Goal: Register for event/course

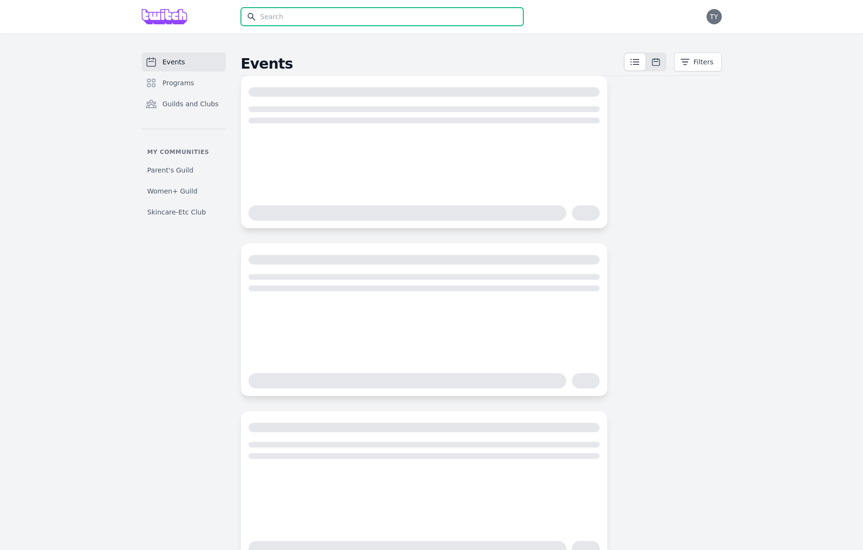
click at [303, 23] on input "text" at bounding box center [382, 17] width 282 height 18
type input "cl"
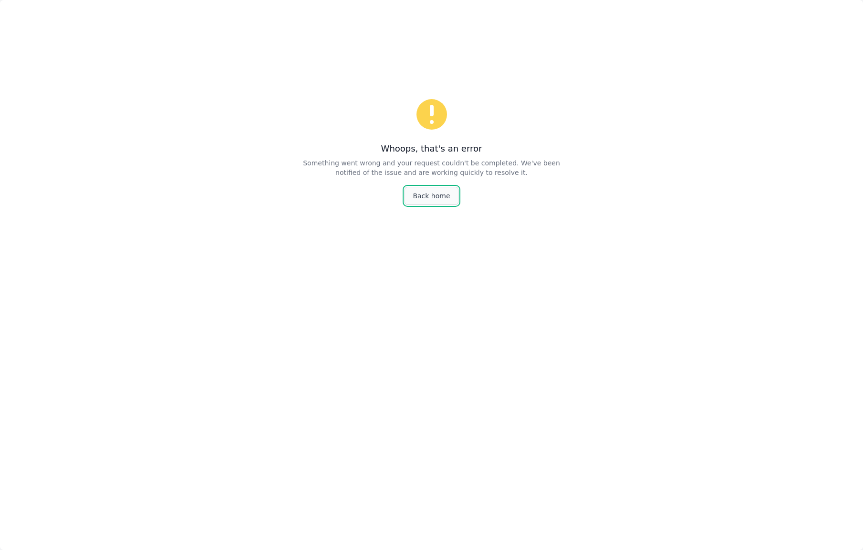
scroll to position [2, 0]
click at [416, 196] on link "Back home" at bounding box center [430, 194] width 53 height 18
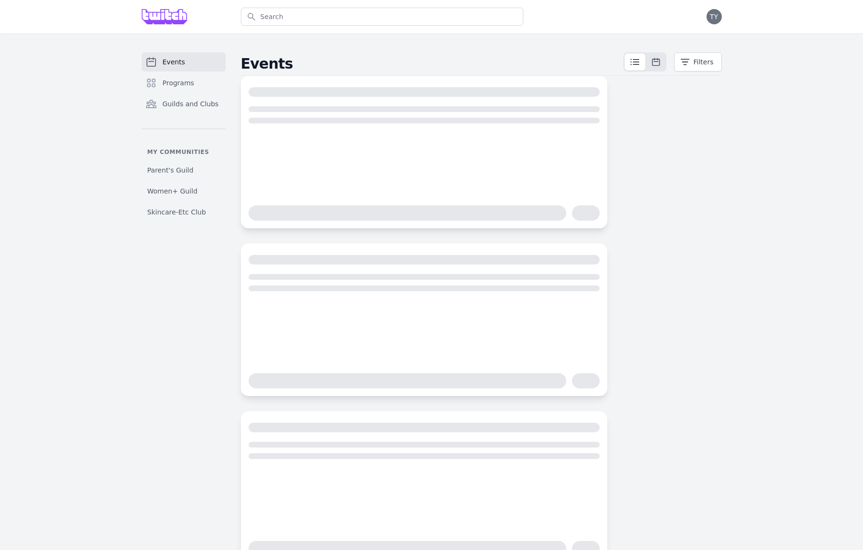
click at [307, 49] on div "Events Programs Guilds and Clubs My communities Parent's Guild Women+ Guild Ski…" at bounding box center [431, 308] width 863 height 550
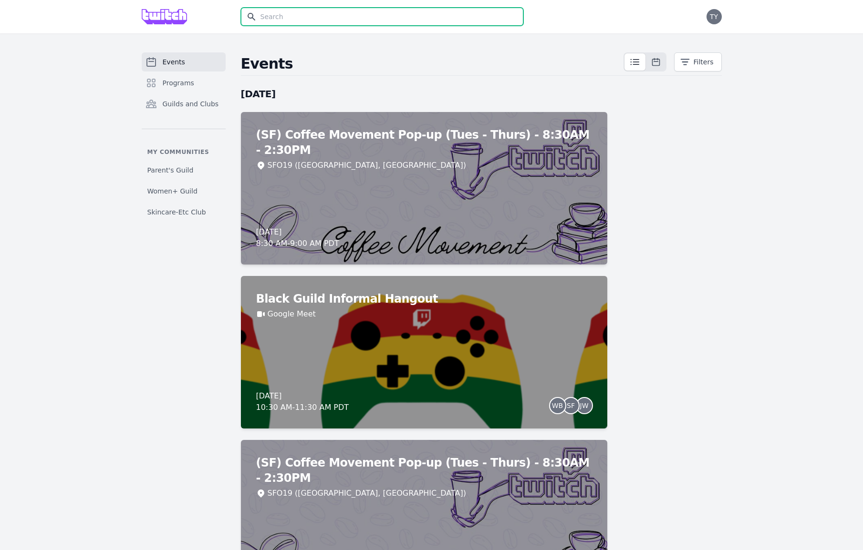
click at [283, 17] on input "text" at bounding box center [382, 17] width 282 height 18
type input "clayton museum"
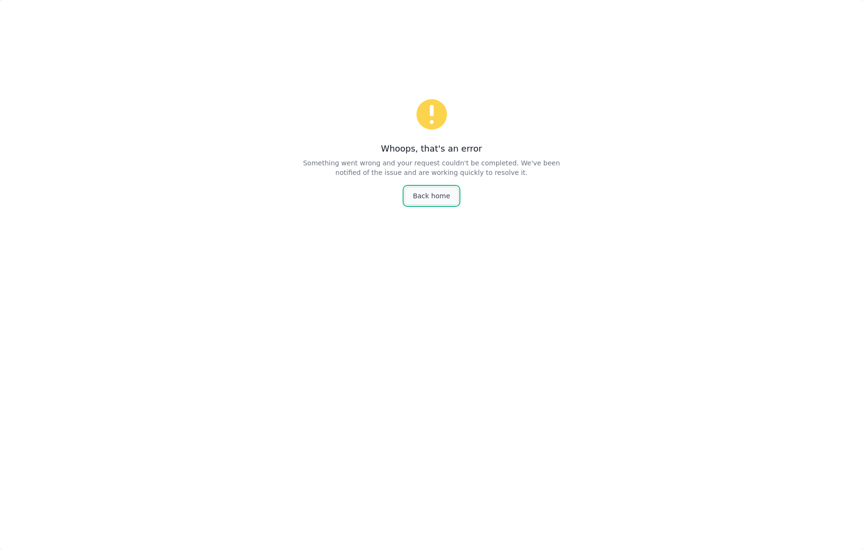
click at [437, 197] on link "Back home" at bounding box center [430, 196] width 53 height 18
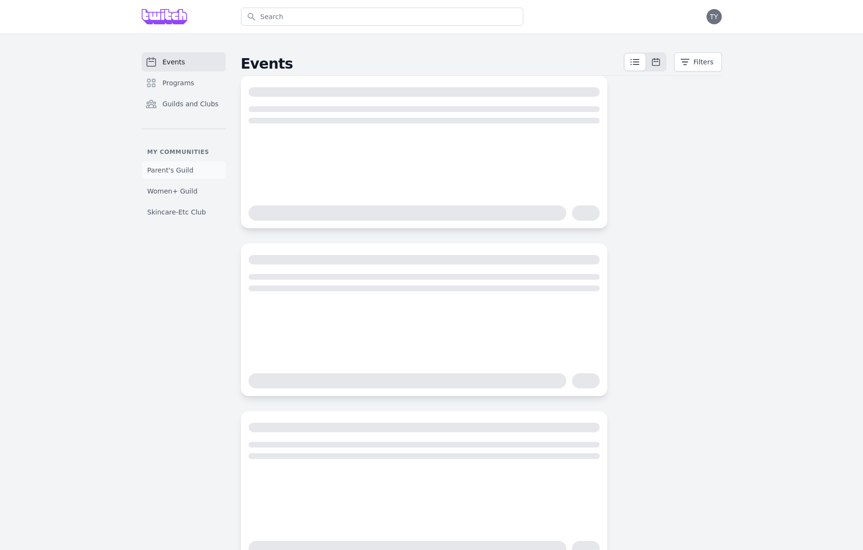
click at [183, 173] on span "Parent's Guild" at bounding box center [170, 170] width 46 height 10
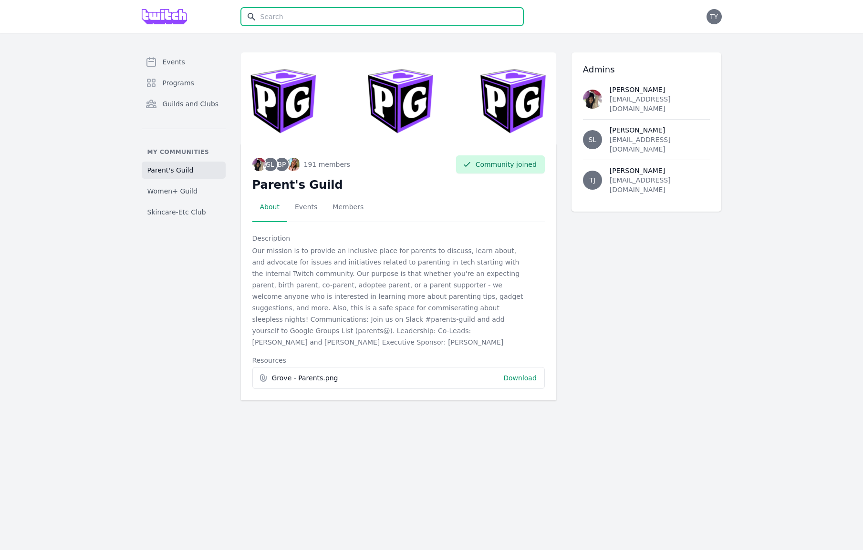
click at [284, 13] on input "text" at bounding box center [382, 17] width 282 height 18
type input "clayton m"
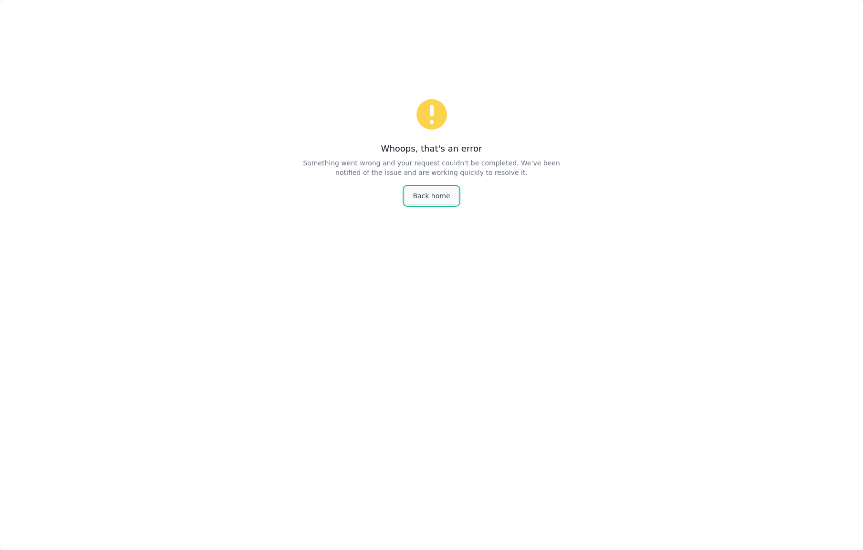
click at [432, 202] on link "Back home" at bounding box center [430, 196] width 53 height 18
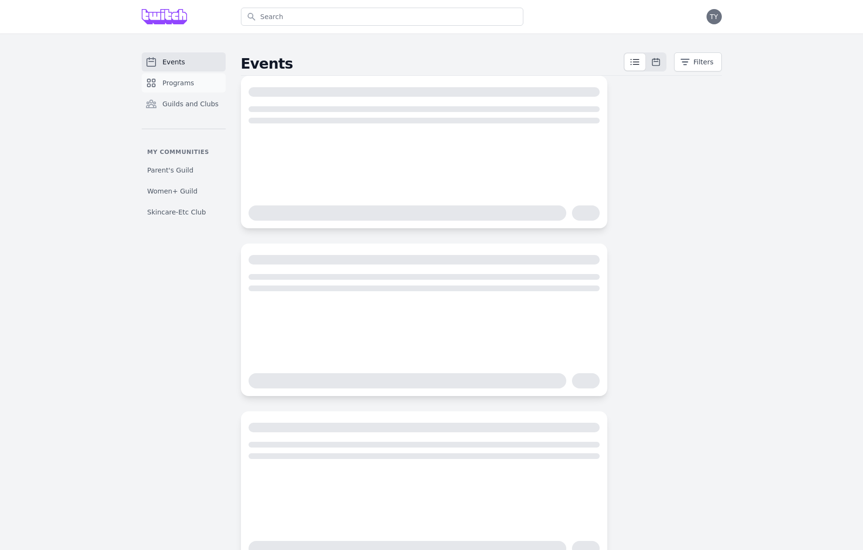
click at [175, 79] on span "Programs" at bounding box center [178, 83] width 31 height 10
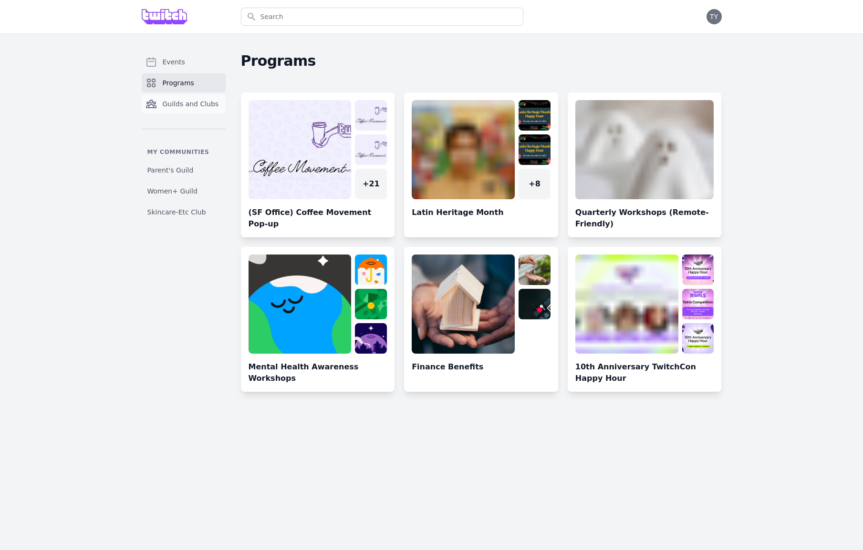
click at [197, 106] on span "Guilds and Clubs" at bounding box center [191, 104] width 56 height 10
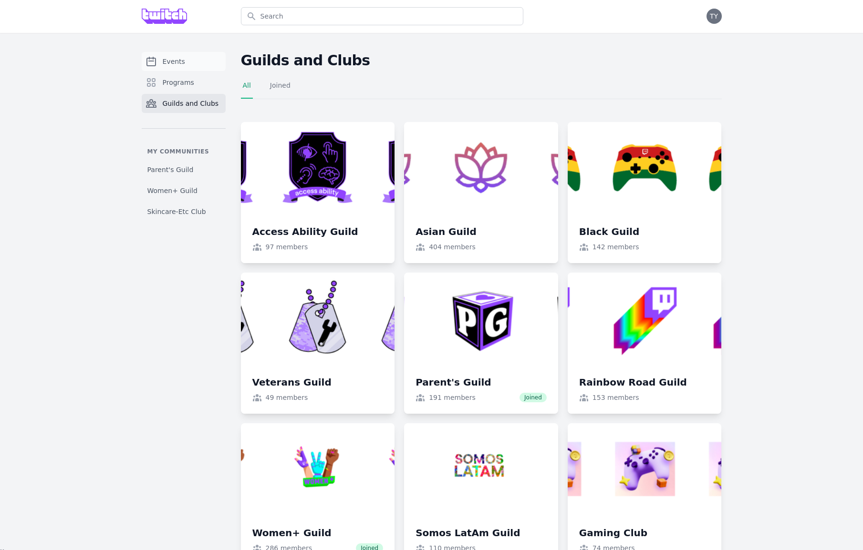
click at [177, 62] on span "Events" at bounding box center [174, 62] width 22 height 10
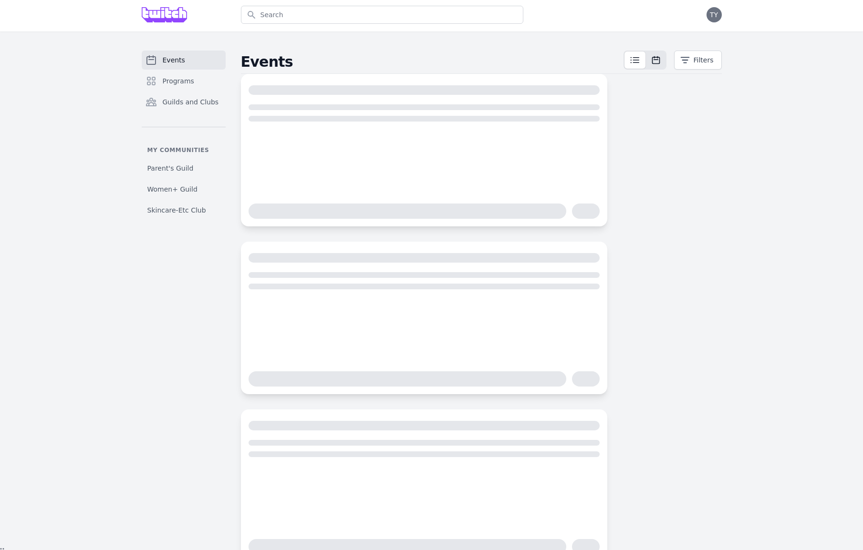
click at [630, 60] on icon at bounding box center [634, 59] width 8 height 5
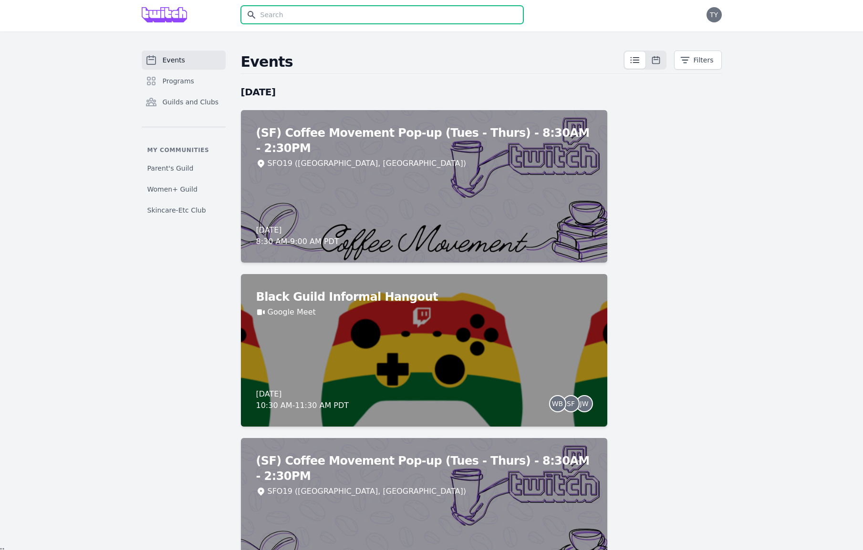
click at [296, 15] on input "text" at bounding box center [382, 15] width 282 height 18
type input "[PERSON_NAME]"
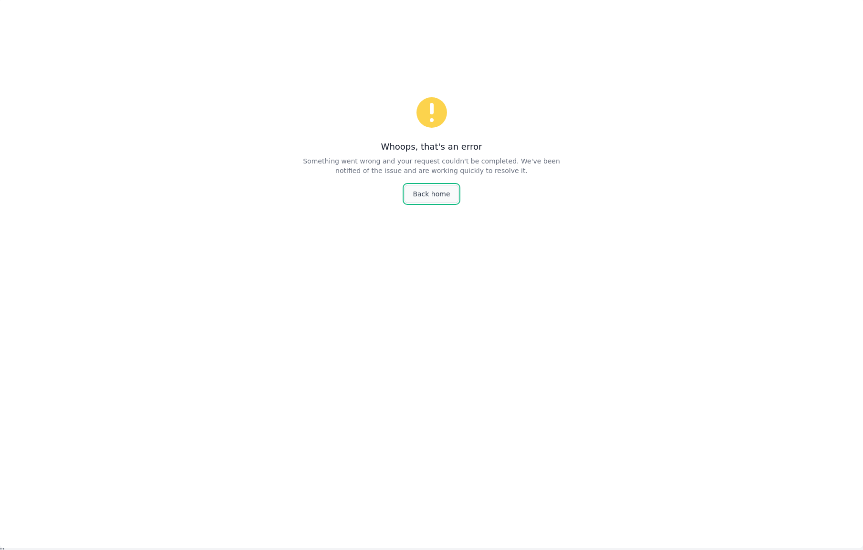
click at [426, 201] on link "Back home" at bounding box center [430, 194] width 53 height 18
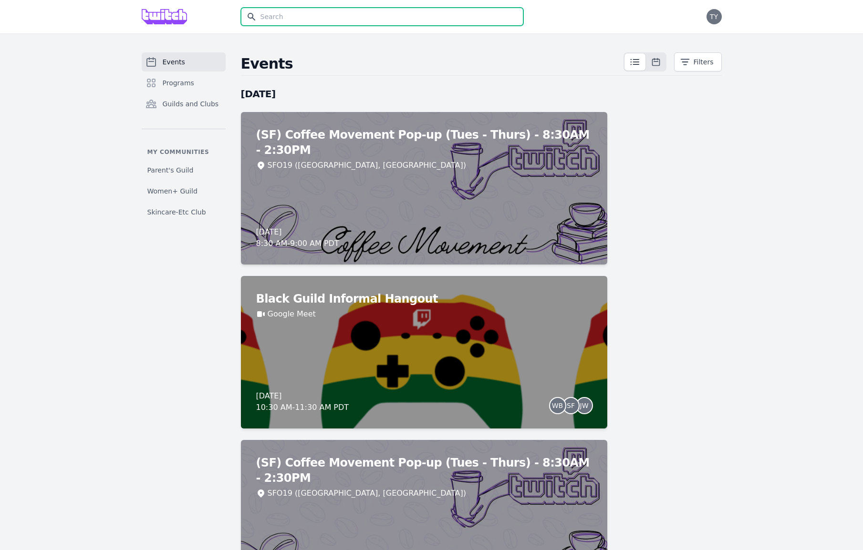
click at [324, 18] on input "text" at bounding box center [382, 17] width 282 height 18
type input "clayton"
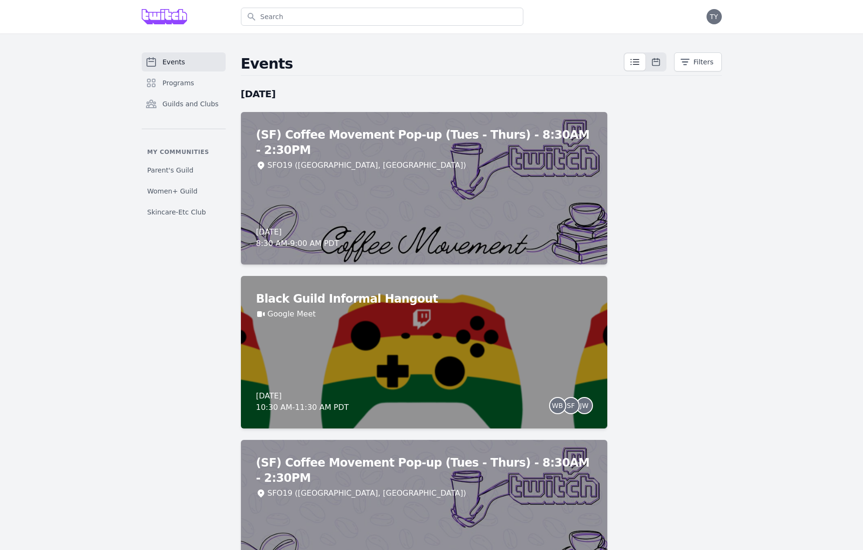
scroll to position [2, 0]
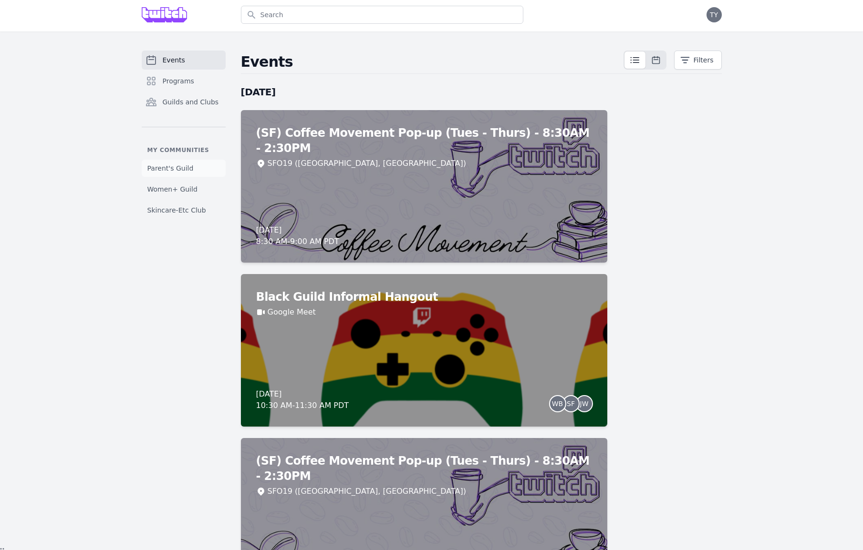
click at [180, 166] on span "Parent's Guild" at bounding box center [170, 169] width 46 height 10
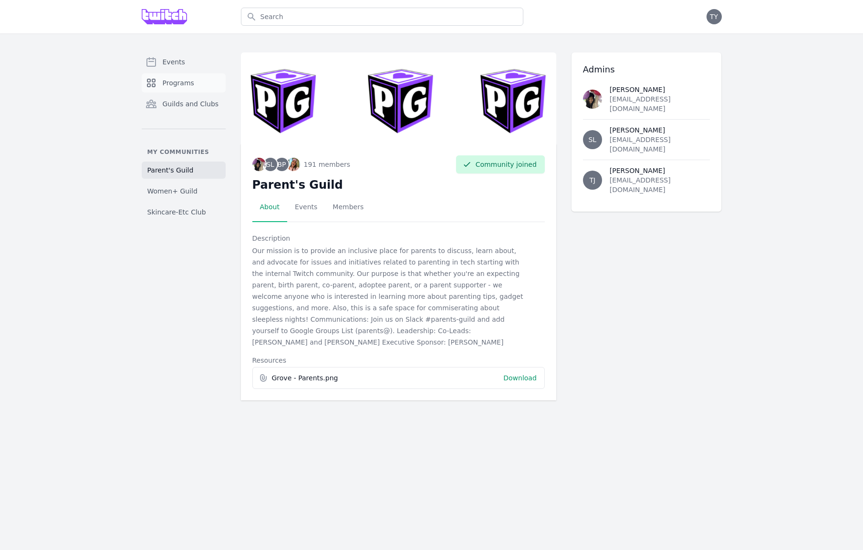
click at [184, 78] on span "Programs" at bounding box center [178, 83] width 31 height 10
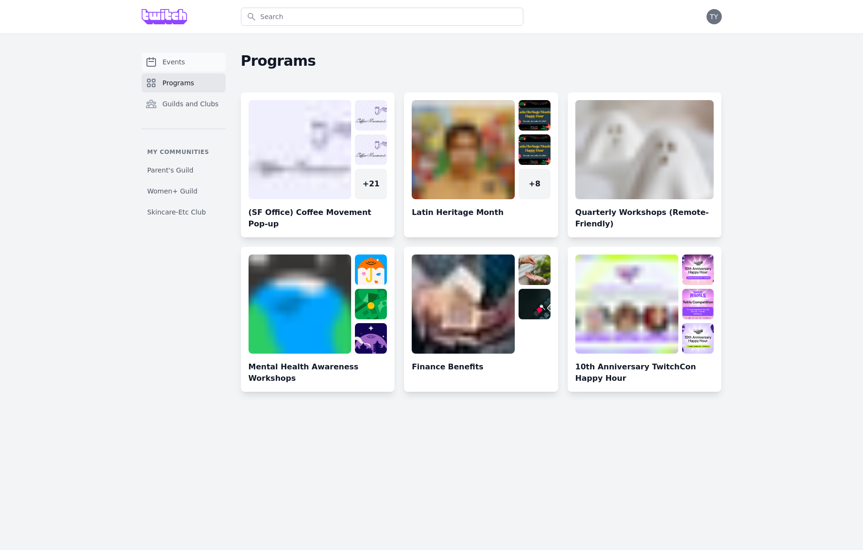
click at [169, 64] on span "Events" at bounding box center [174, 62] width 22 height 10
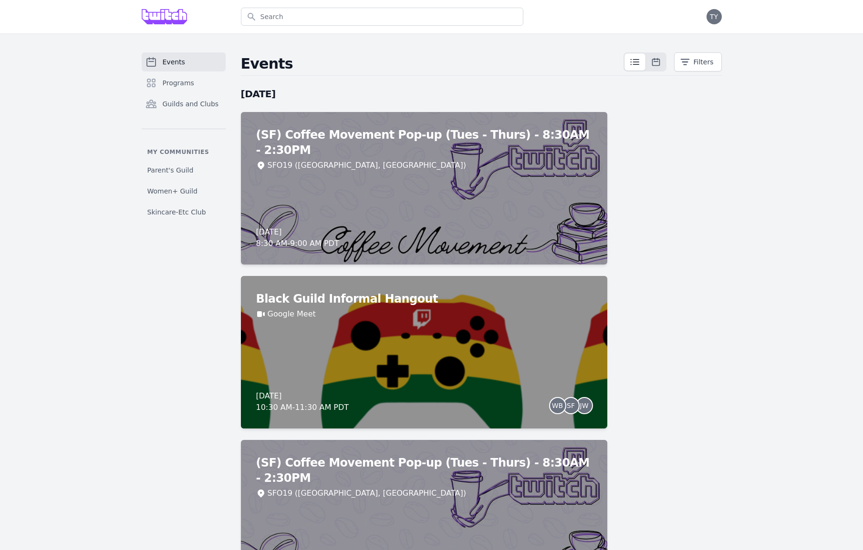
drag, startPoint x: 683, startPoint y: 190, endPoint x: 669, endPoint y: 188, distance: 14.0
click at [690, 67] on button "Filters" at bounding box center [698, 61] width 48 height 19
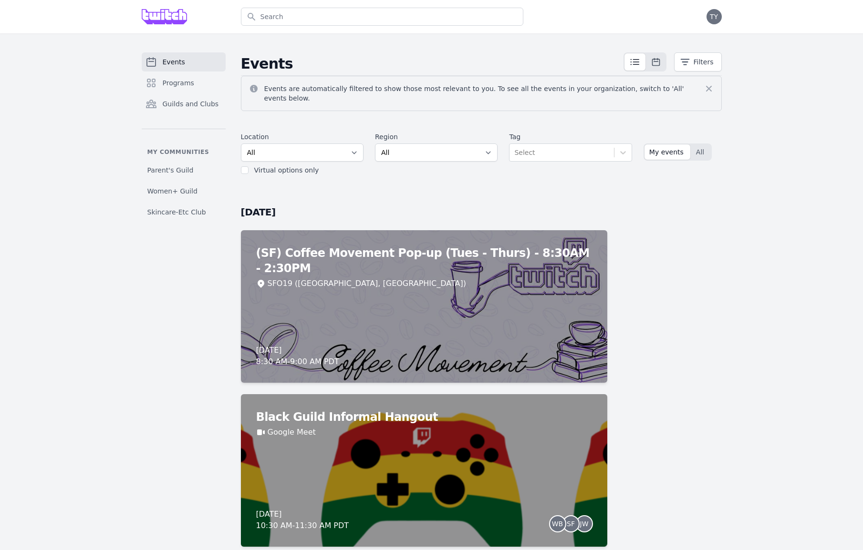
click at [303, 166] on label "Virtual options only" at bounding box center [286, 170] width 65 height 8
click at [248, 165] on div "Virtual options only" at bounding box center [302, 170] width 123 height 10
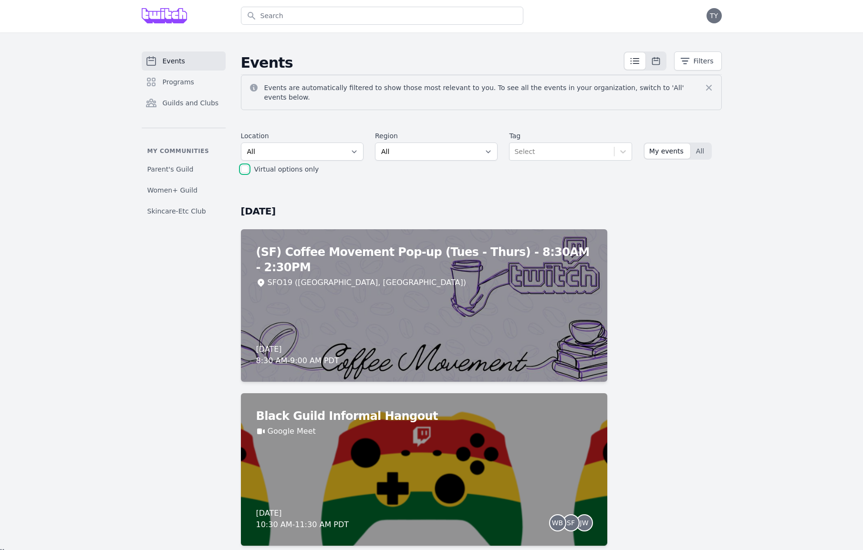
drag, startPoint x: 243, startPoint y: 164, endPoint x: 260, endPoint y: 165, distance: 16.8
click at [245, 165] on input "checkbox" at bounding box center [245, 169] width 8 height 8
checkbox input "true"
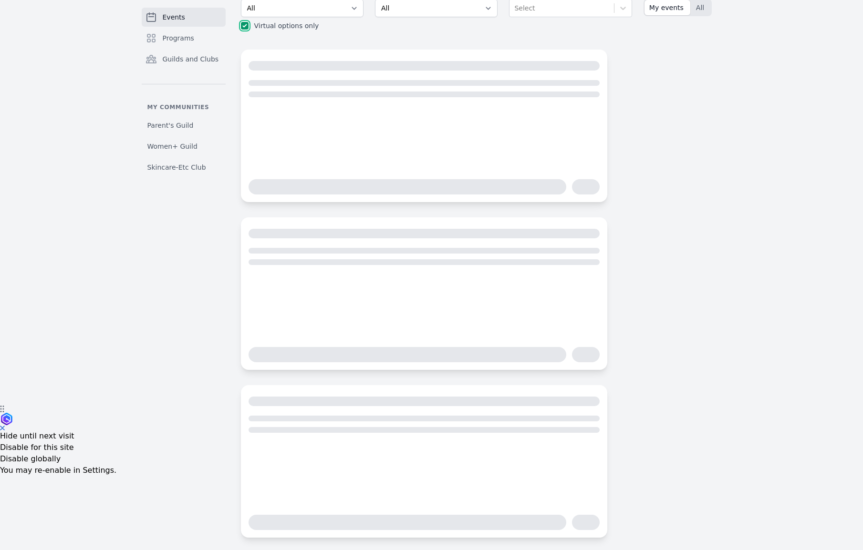
scroll to position [0, 0]
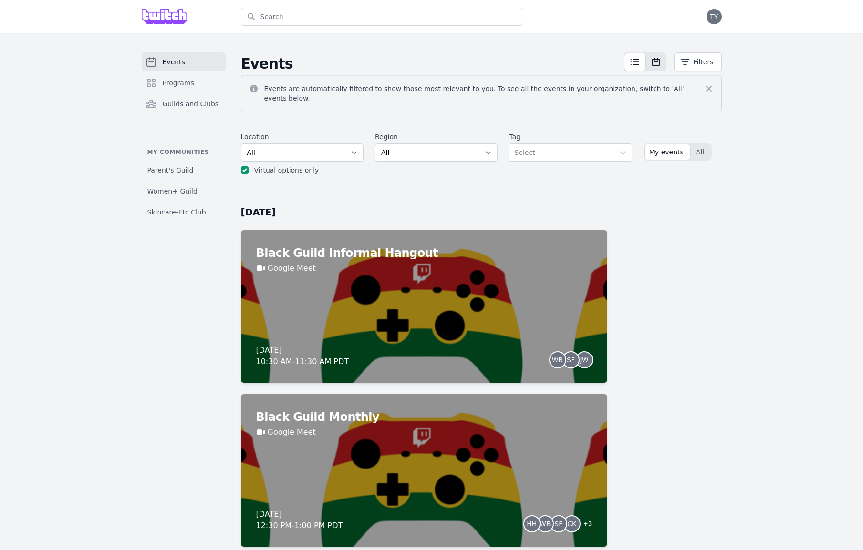
click at [656, 64] on icon at bounding box center [656, 62] width 10 height 10
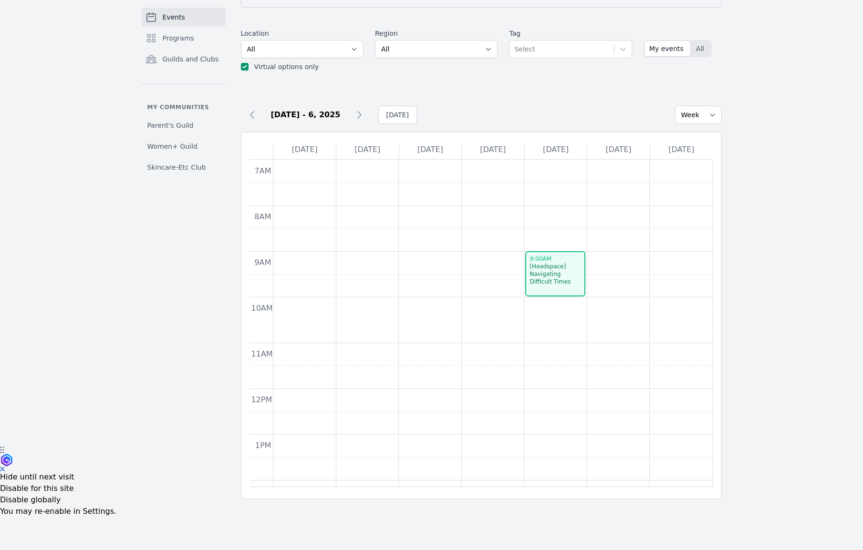
scroll to position [134, 0]
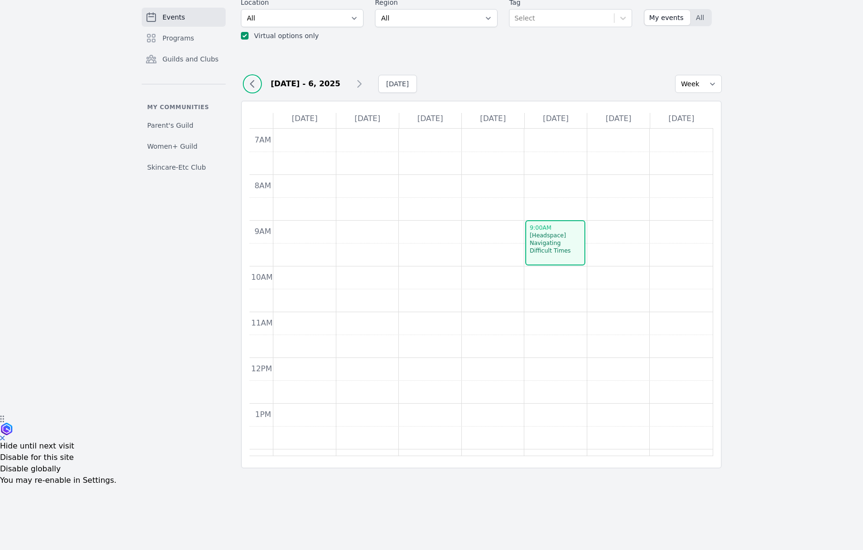
click at [252, 80] on icon at bounding box center [252, 83] width 11 height 11
click at [252, 80] on icon at bounding box center [252, 82] width 11 height 11
click at [252, 80] on button at bounding box center [252, 81] width 15 height 15
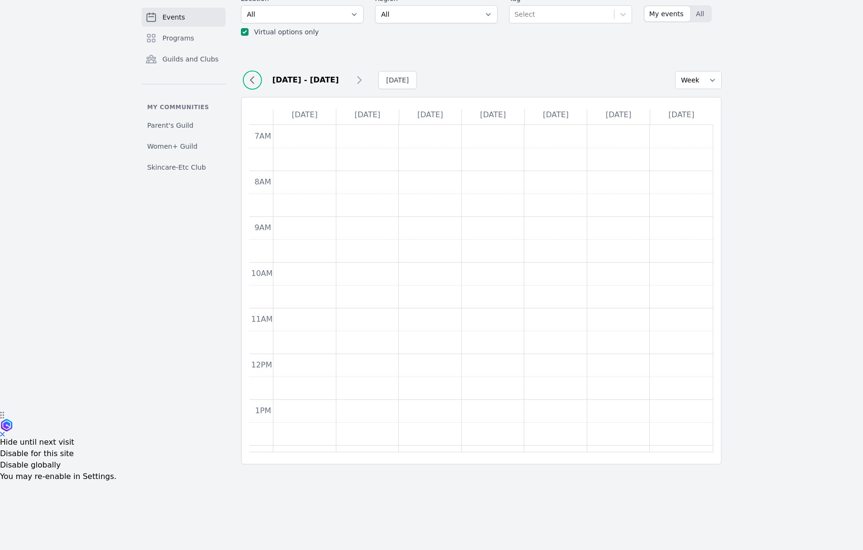
click at [252, 80] on button at bounding box center [252, 79] width 15 height 15
click at [252, 80] on div "Jul 27 - 2, 2025" at bounding box center [304, 80] width 126 height 18
click at [252, 80] on button at bounding box center [252, 79] width 15 height 15
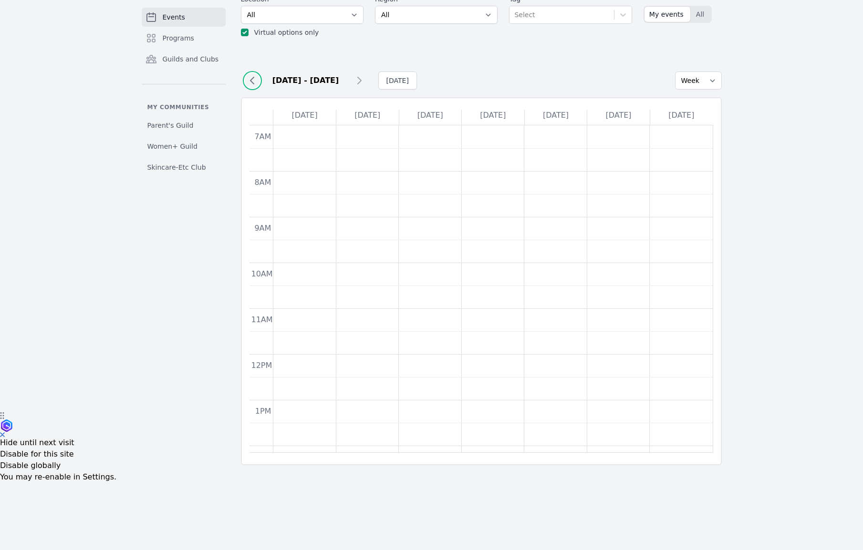
click at [252, 80] on button at bounding box center [252, 80] width 15 height 15
click at [252, 80] on icon at bounding box center [252, 82] width 11 height 11
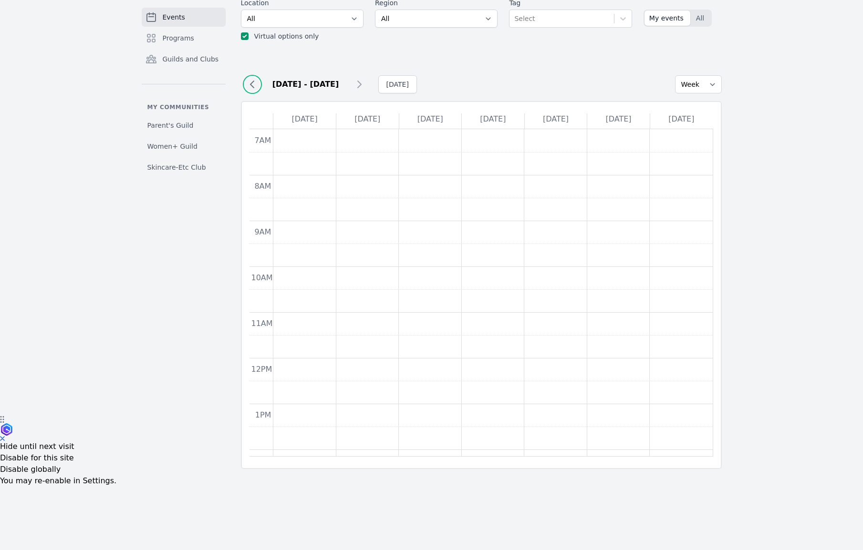
click at [252, 80] on icon at bounding box center [252, 84] width 11 height 11
click at [252, 80] on icon at bounding box center [252, 85] width 11 height 11
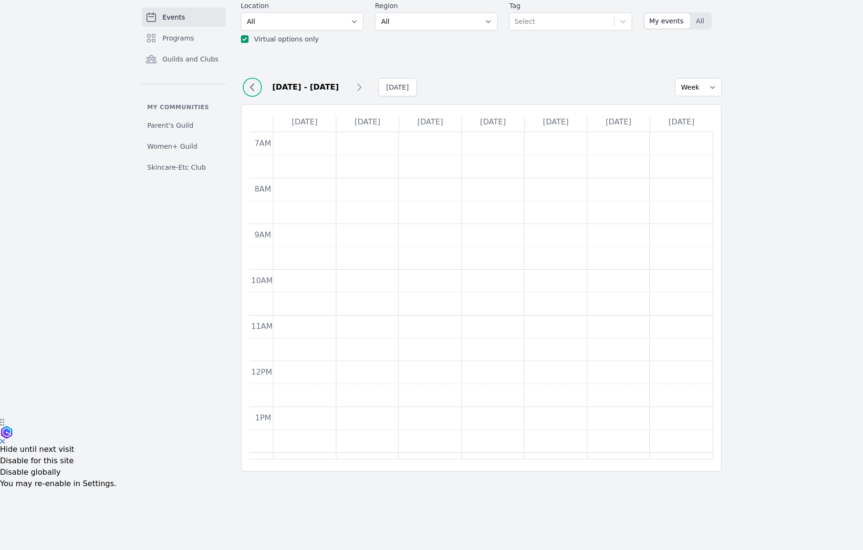
click at [252, 82] on icon at bounding box center [252, 87] width 11 height 11
click at [252, 84] on icon at bounding box center [252, 89] width 11 height 11
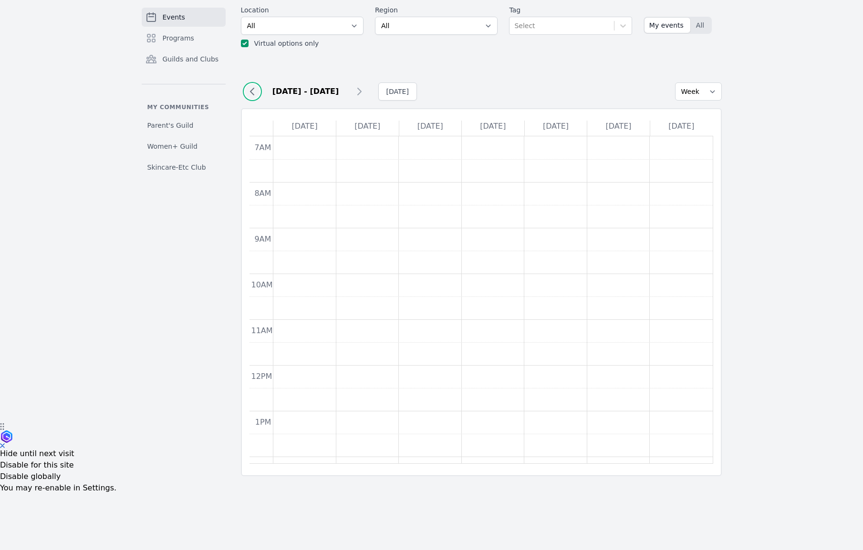
click at [252, 86] on icon at bounding box center [252, 91] width 11 height 11
click at [252, 87] on icon at bounding box center [252, 92] width 11 height 11
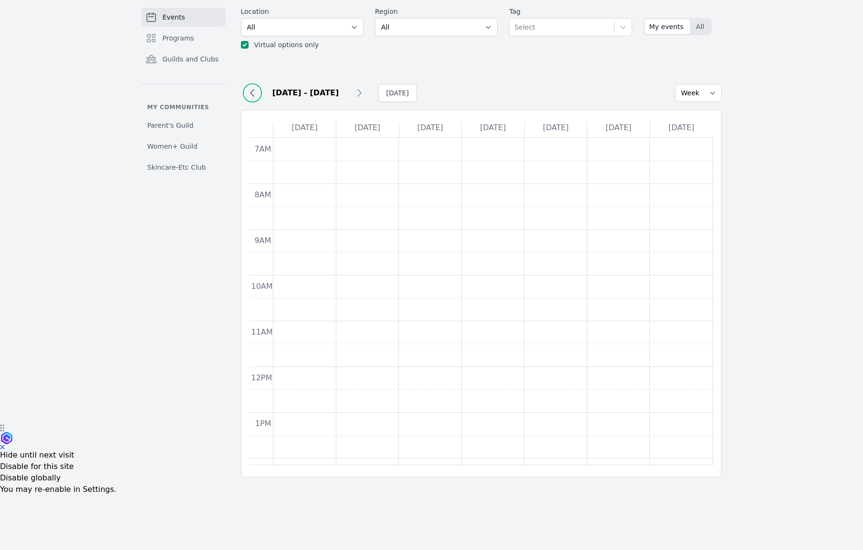
click at [252, 85] on button at bounding box center [252, 92] width 15 height 15
click at [252, 87] on button at bounding box center [252, 94] width 15 height 15
click at [252, 87] on div "Mar 2 - 8, 2025" at bounding box center [304, 96] width 126 height 18
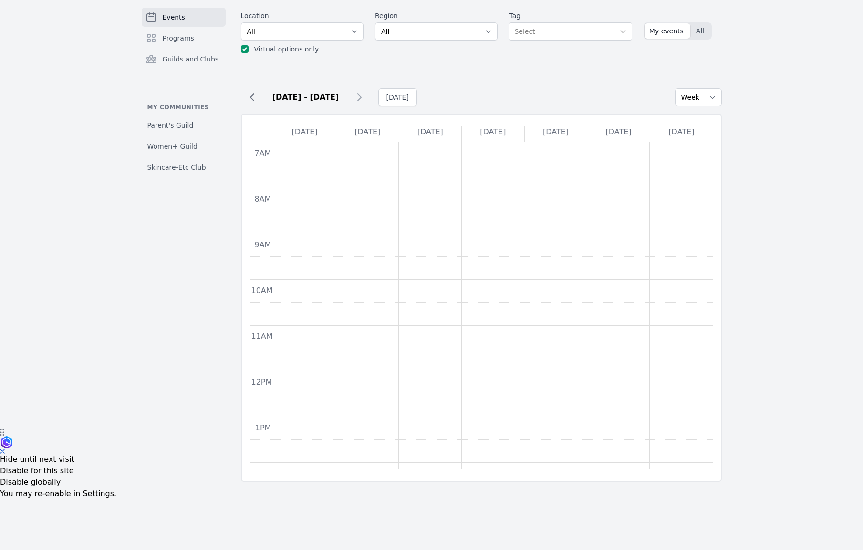
click at [252, 80] on div "Mar 2 - 8, 2025 Today Week Month Sun 3/2 Mon 3/3 Tue 3/4 Wed 3/5 Thu 3/6 Fri 3/…" at bounding box center [481, 277] width 481 height 409
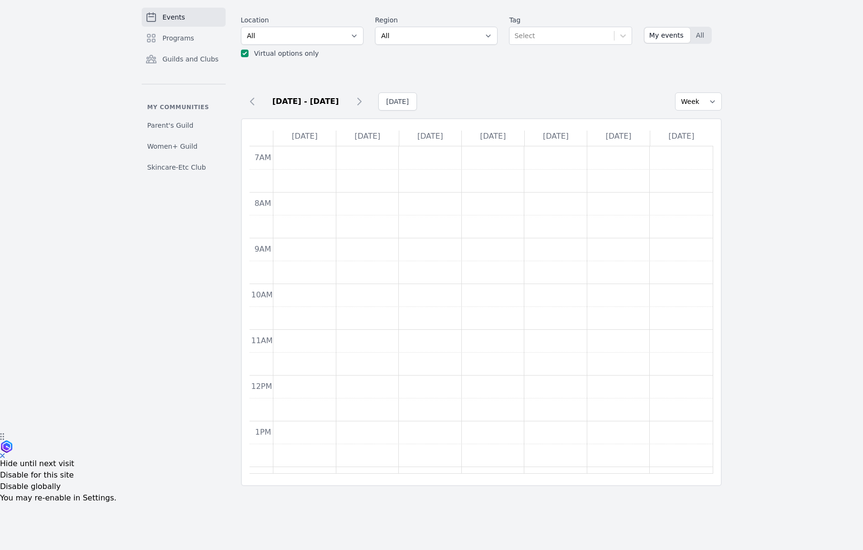
scroll to position [123, 0]
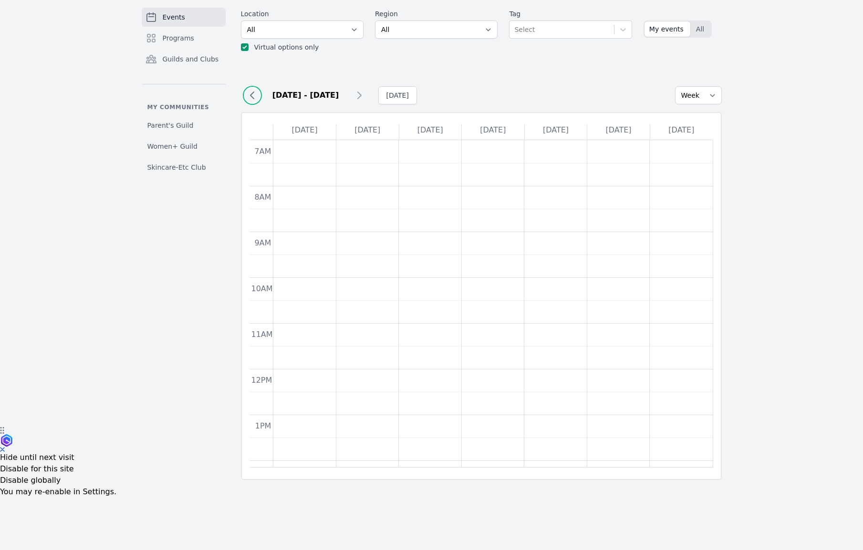
click at [253, 90] on icon at bounding box center [252, 95] width 11 height 11
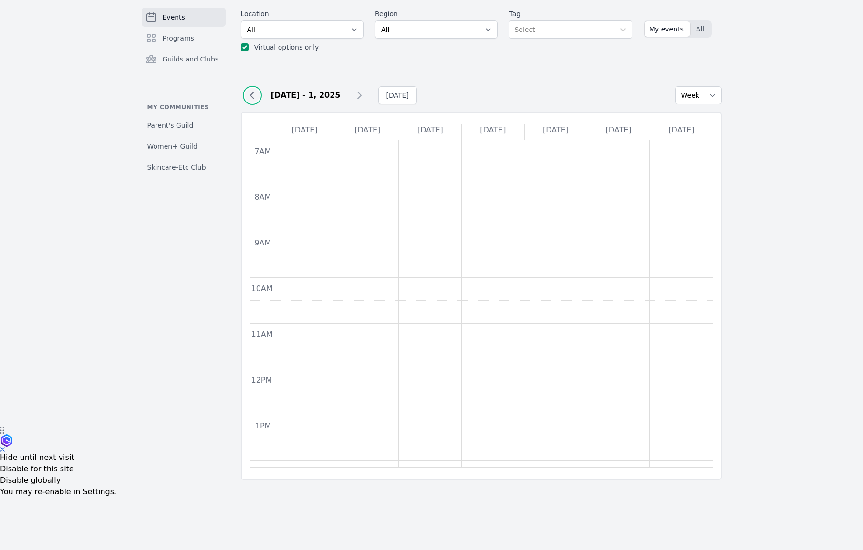
click at [253, 90] on icon at bounding box center [252, 95] width 11 height 11
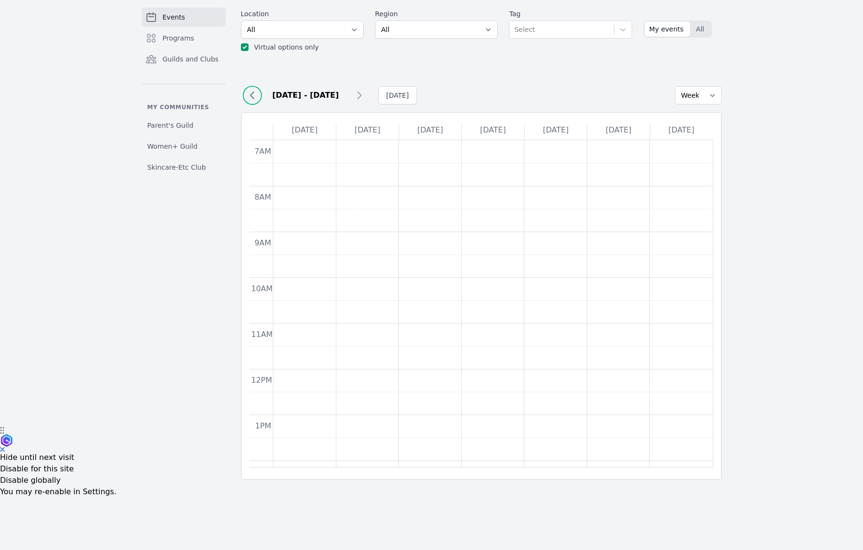
click at [253, 90] on icon at bounding box center [252, 95] width 11 height 11
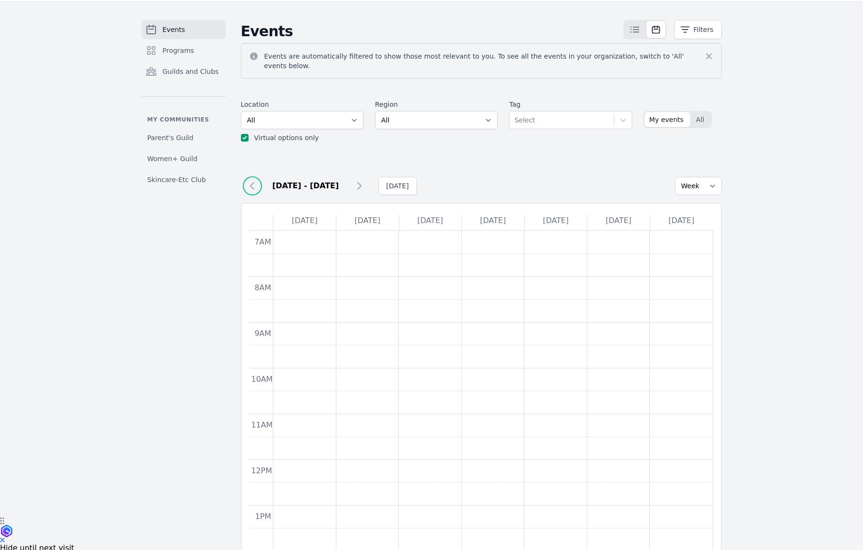
scroll to position [0, 0]
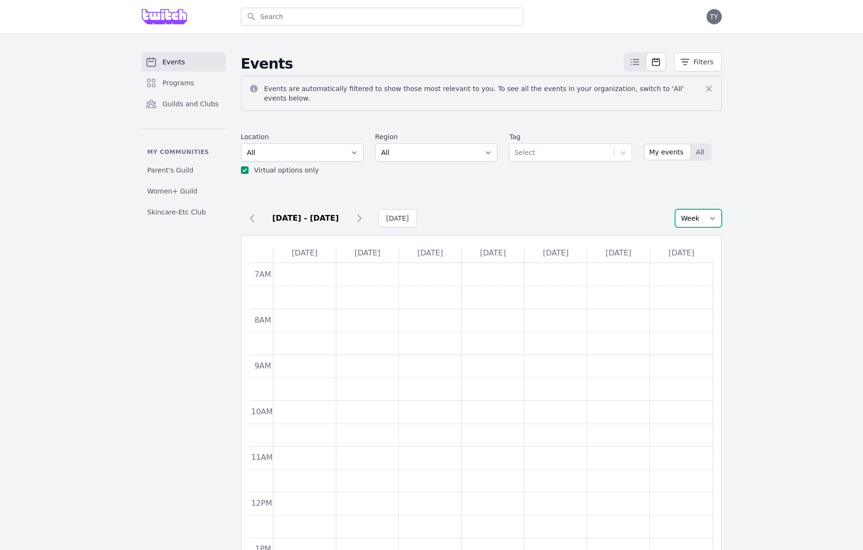
click at [703, 210] on select "Week Month" at bounding box center [698, 218] width 47 height 18
select select "Month"
click at [675, 209] on select "Week Month" at bounding box center [698, 218] width 47 height 18
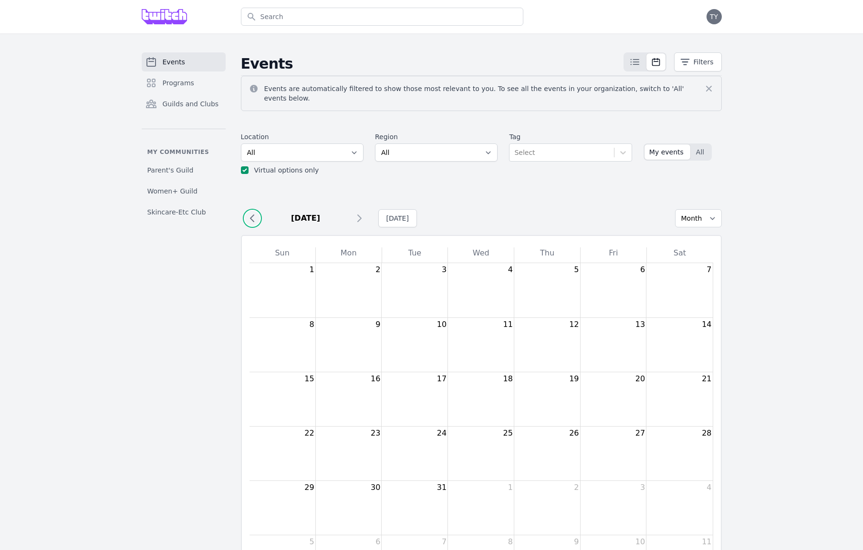
click at [249, 213] on icon at bounding box center [252, 218] width 11 height 11
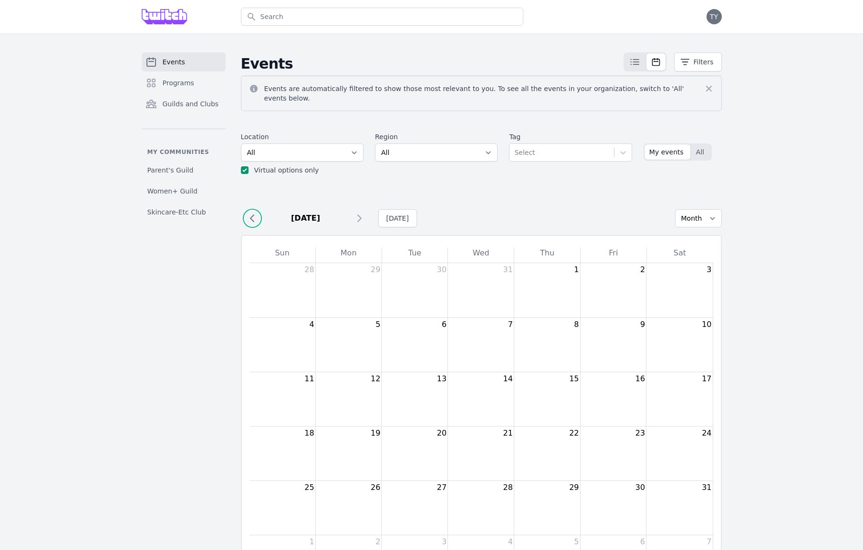
click at [249, 213] on icon at bounding box center [252, 218] width 11 height 11
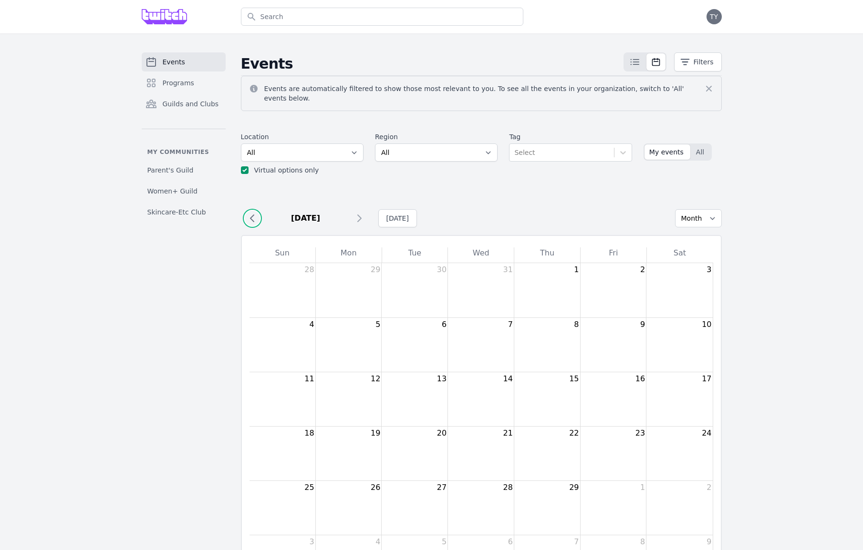
click at [249, 213] on icon at bounding box center [252, 218] width 11 height 11
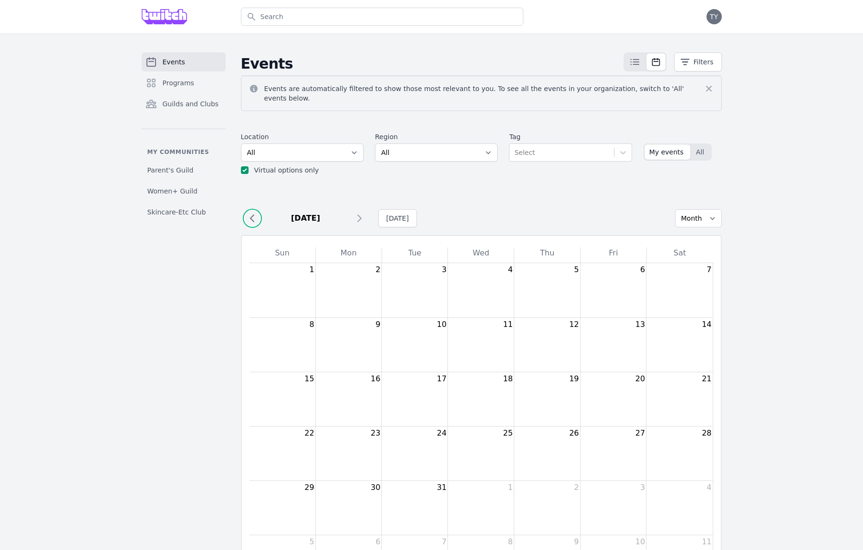
click at [249, 213] on icon at bounding box center [252, 218] width 11 height 11
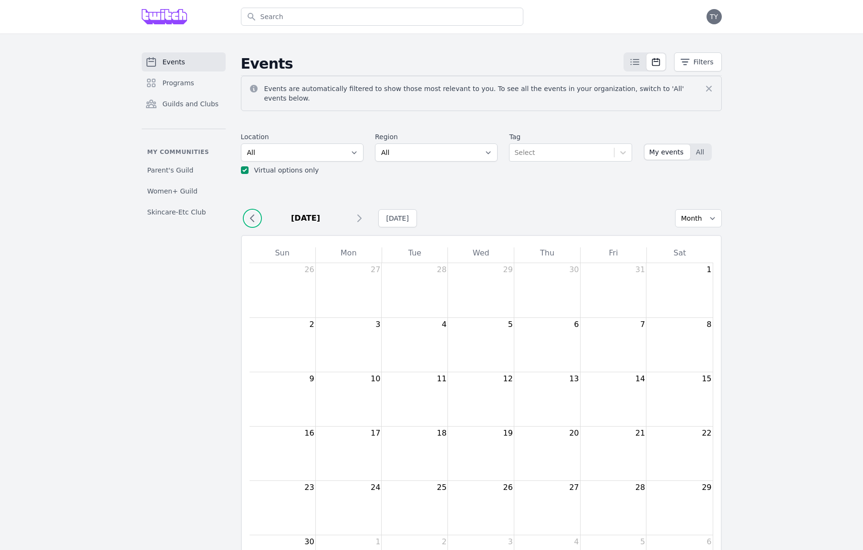
click at [249, 213] on icon at bounding box center [252, 218] width 11 height 11
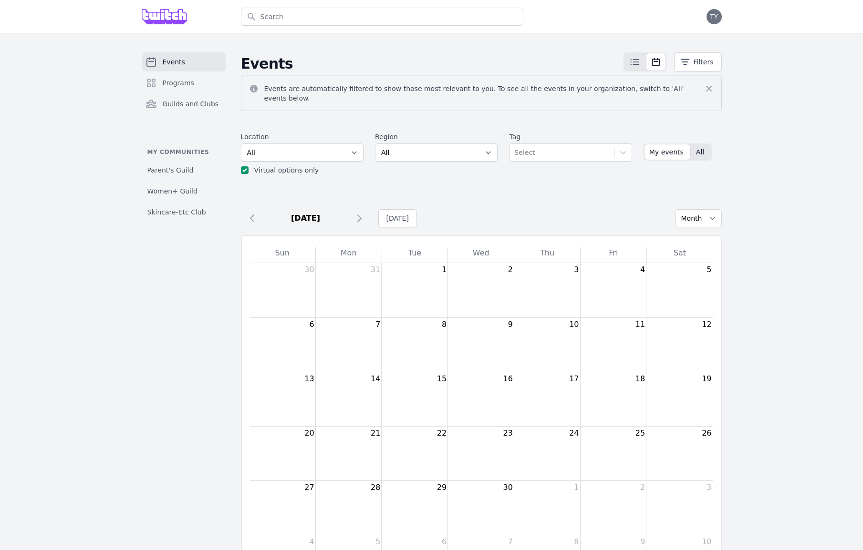
click at [699, 147] on span "All" at bounding box center [700, 152] width 8 height 10
click at [359, 215] on icon at bounding box center [359, 218] width 3 height 7
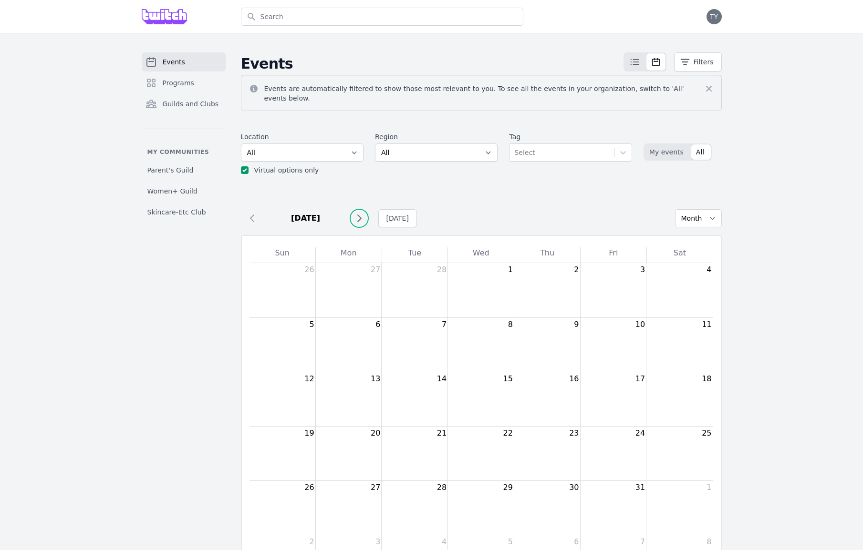
click at [359, 215] on icon at bounding box center [359, 218] width 3 height 7
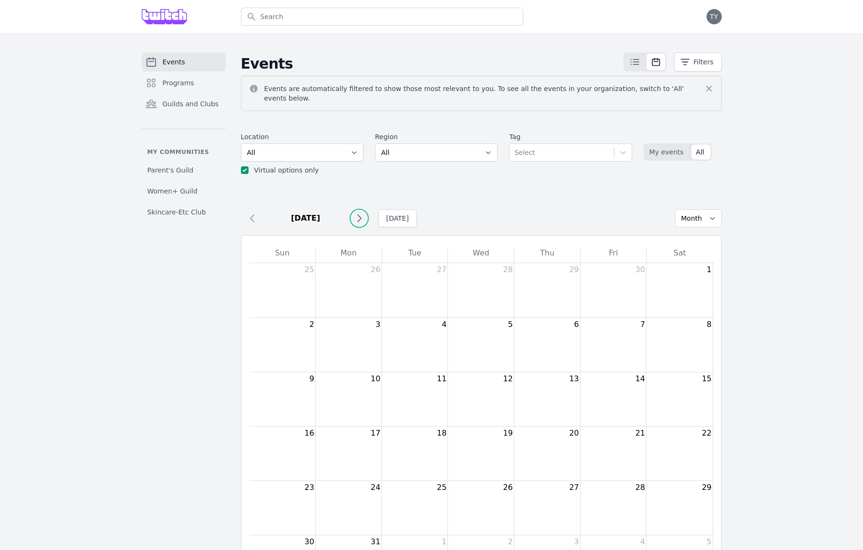
click at [359, 215] on icon at bounding box center [359, 218] width 3 height 7
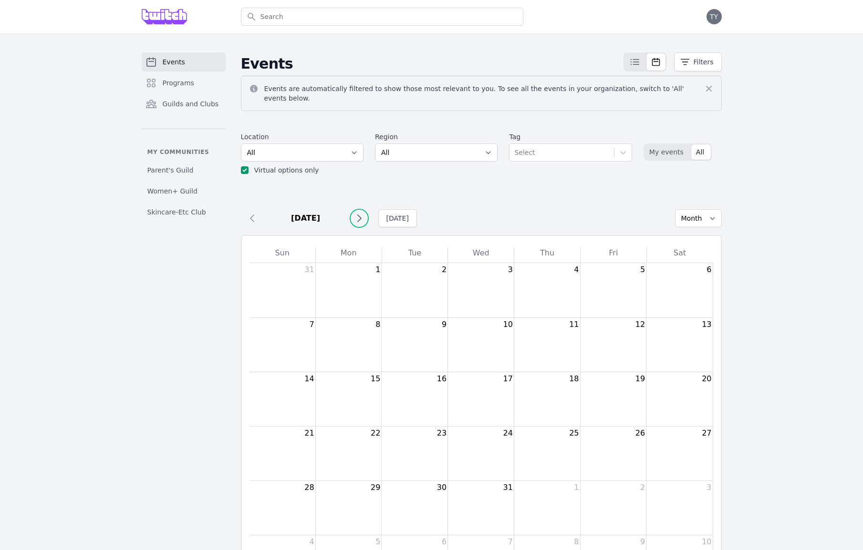
click at [359, 215] on icon at bounding box center [359, 218] width 3 height 7
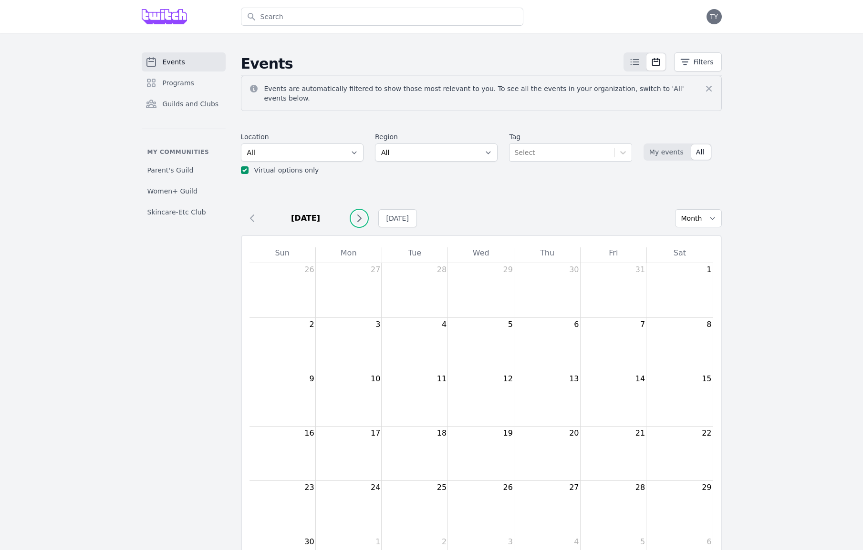
click at [359, 215] on icon at bounding box center [359, 218] width 3 height 7
click at [314, 166] on label "Virtual options only" at bounding box center [286, 170] width 65 height 8
click at [242, 166] on input "checkbox" at bounding box center [245, 170] width 8 height 8
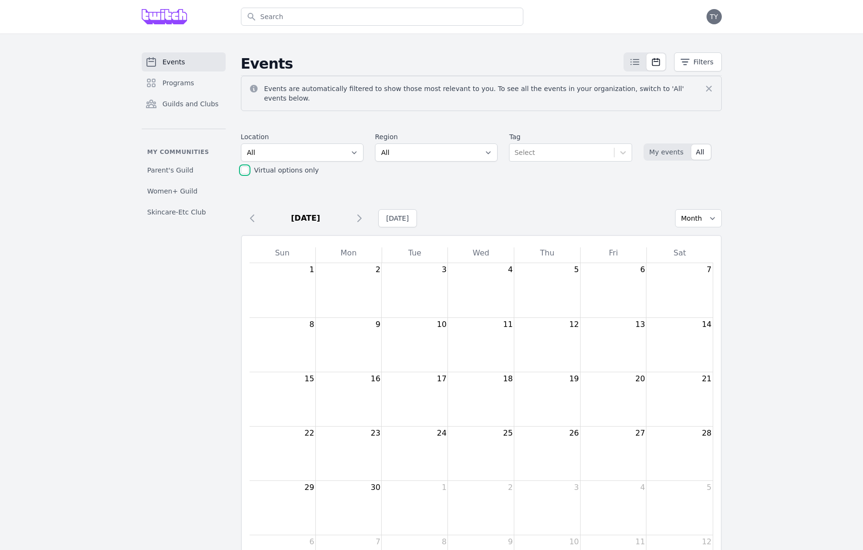
checkbox input "false"
click at [354, 144] on select "All SEA81 Oscar (Seattle, WA) LHR32 (London, UK) SNA17 (Irvine, CA) LAX74 (Los …" at bounding box center [302, 153] width 123 height 18
click at [360, 215] on icon at bounding box center [358, 218] width 11 height 11
click at [359, 215] on icon at bounding box center [358, 217] width 11 height 11
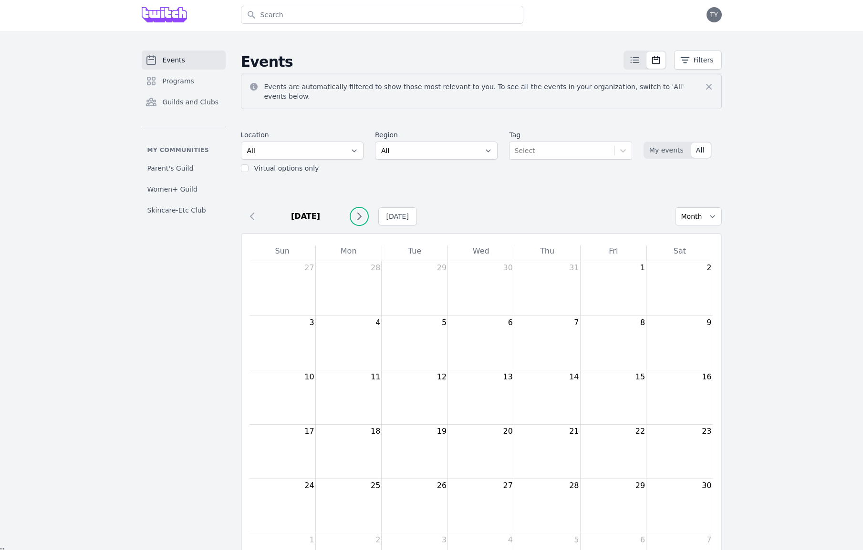
click at [359, 215] on icon at bounding box center [358, 216] width 11 height 11
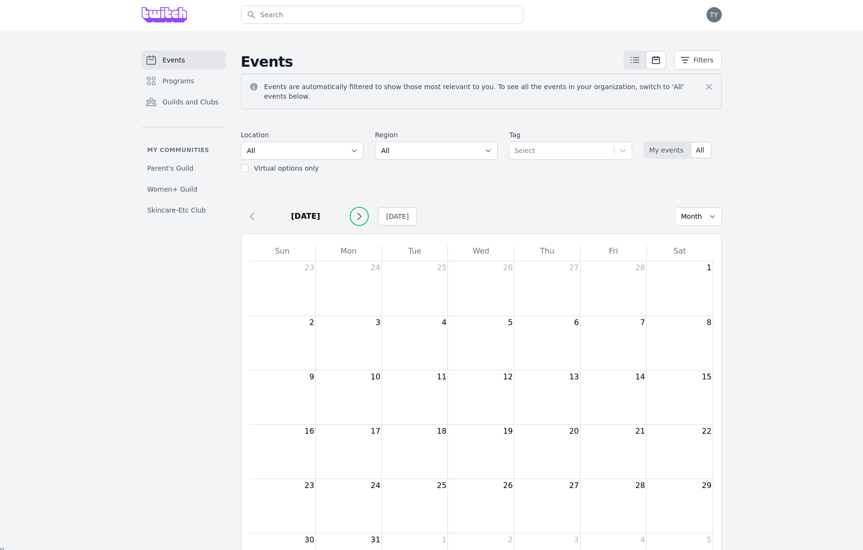
click at [359, 215] on icon at bounding box center [358, 216] width 11 height 11
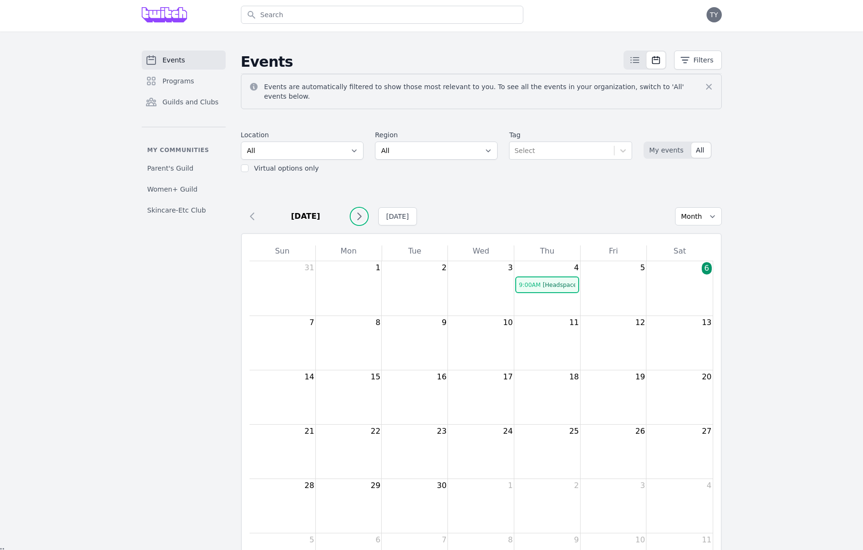
click at [359, 215] on icon at bounding box center [358, 216] width 11 height 11
click at [257, 211] on icon at bounding box center [252, 216] width 11 height 11
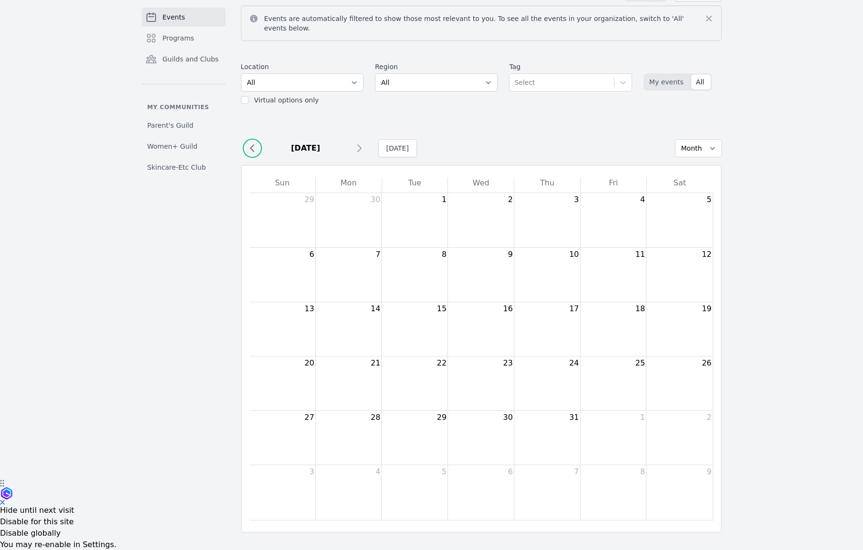
scroll to position [76, 0]
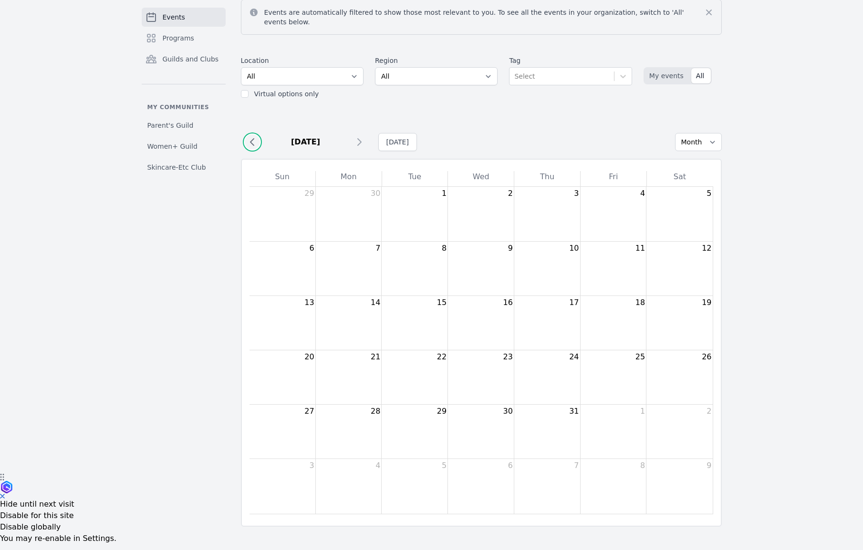
click at [252, 139] on icon at bounding box center [252, 141] width 11 height 11
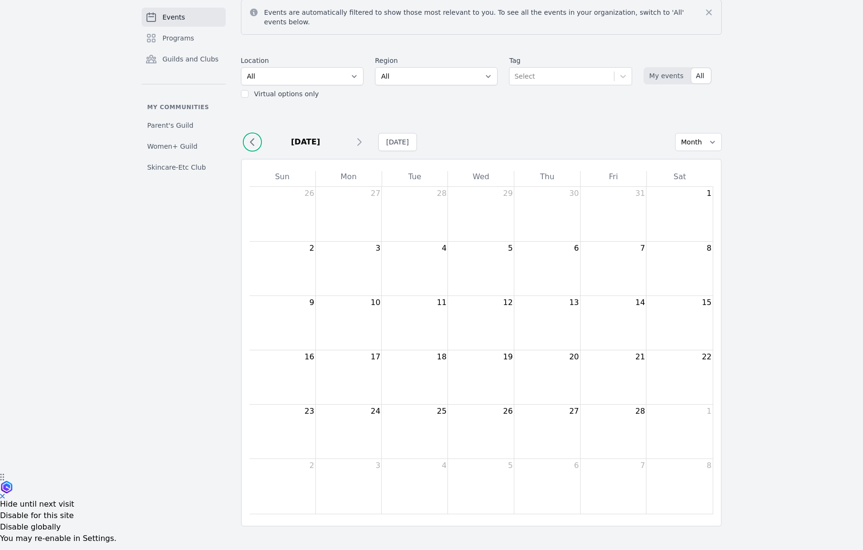
click at [252, 139] on icon at bounding box center [252, 141] width 11 height 11
click at [300, 70] on select "All SEA81 Oscar (Seattle, WA) LHR32 (London, UK) SNA17 (Irvine, CA) LAX74 (Los …" at bounding box center [302, 76] width 123 height 18
select select "43"
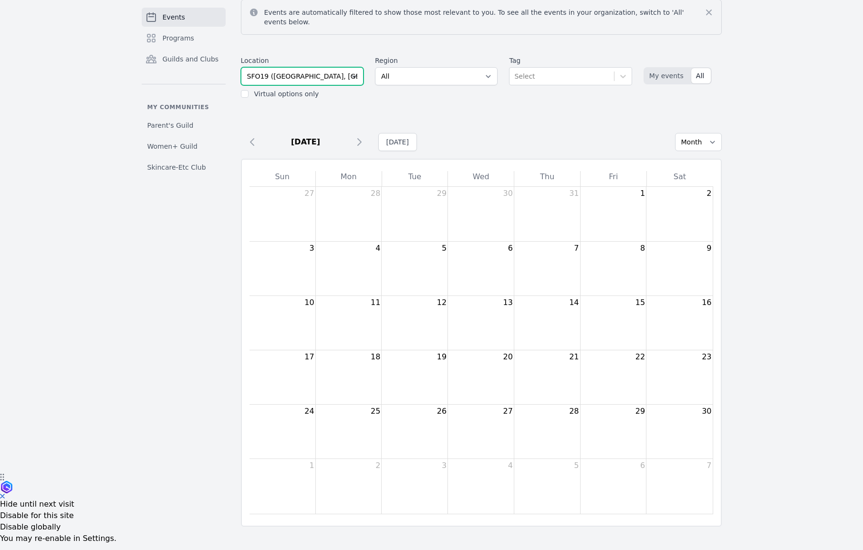
click at [241, 67] on select "All SEA81 Oscar (Seattle, WA) LHR32 (London, UK) SNA17 (Irvine, CA) LAX74 (Los …" at bounding box center [302, 76] width 123 height 18
click at [253, 139] on icon at bounding box center [251, 142] width 3 height 7
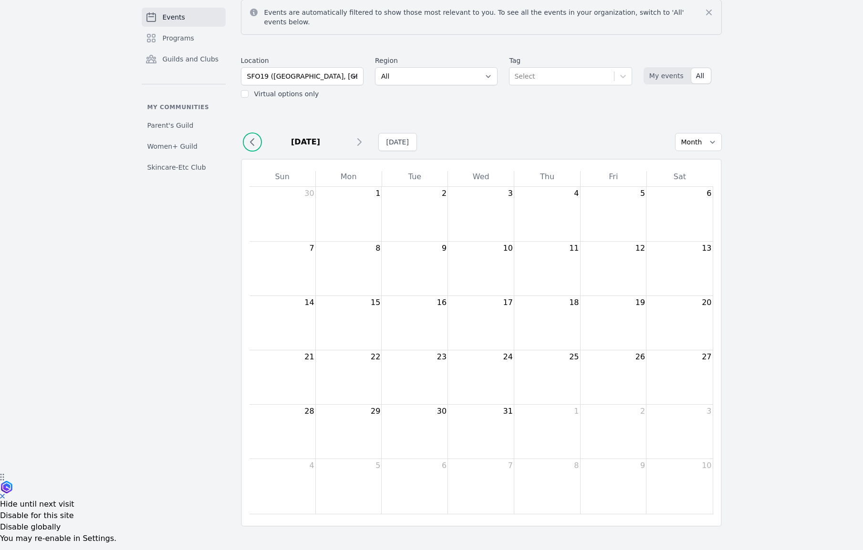
click at [253, 139] on icon at bounding box center [251, 142] width 3 height 7
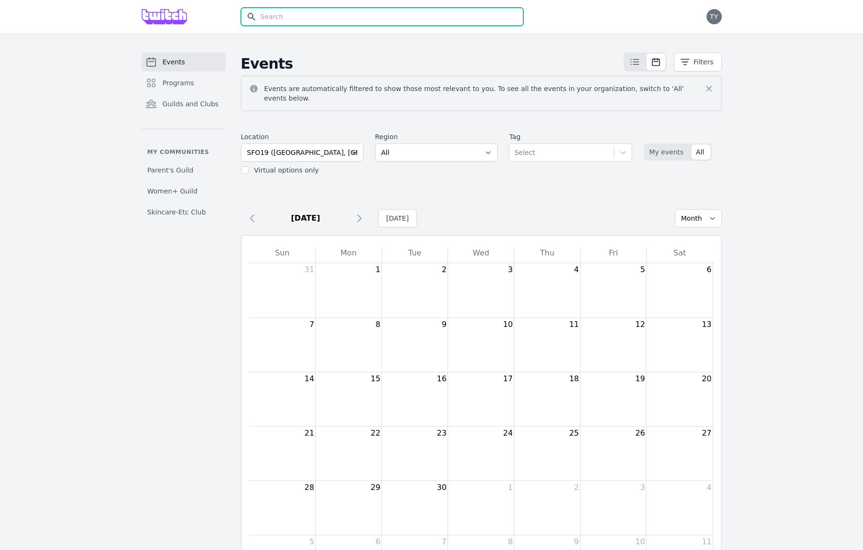
click at [276, 15] on input "text" at bounding box center [382, 17] width 282 height 18
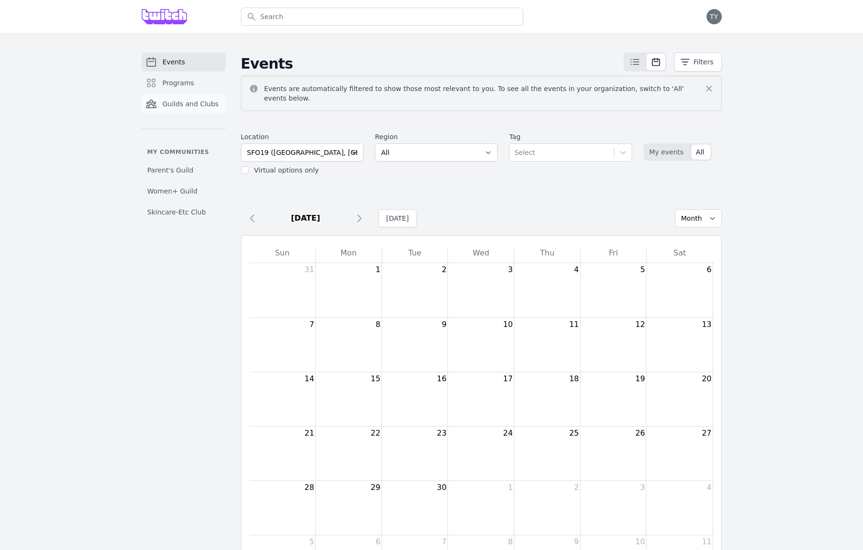
click at [182, 113] on link "Guilds and Clubs" at bounding box center [184, 103] width 84 height 19
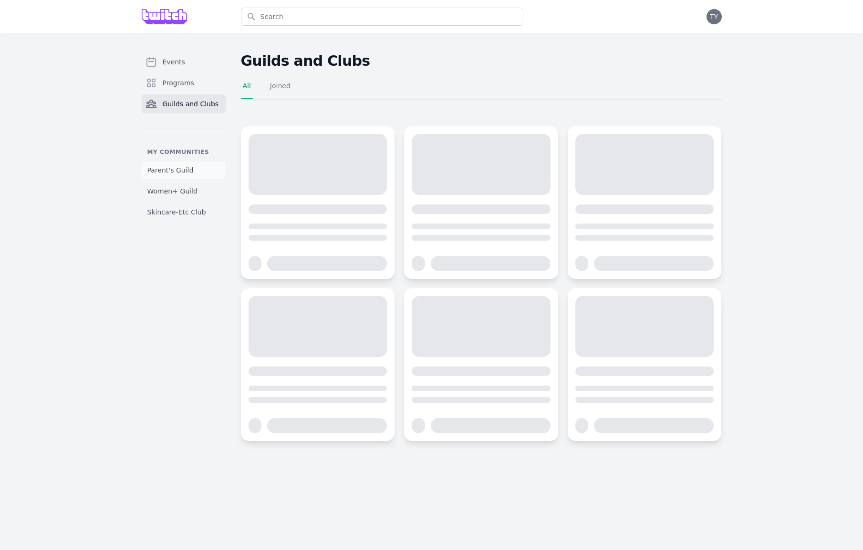
click at [183, 175] on link "Parent's Guild" at bounding box center [184, 170] width 84 height 17
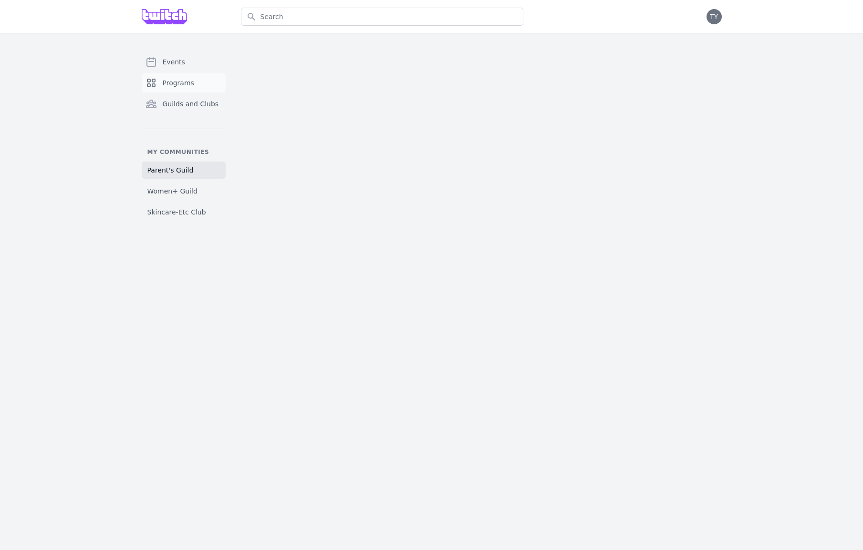
click at [175, 81] on span "Programs" at bounding box center [178, 83] width 31 height 10
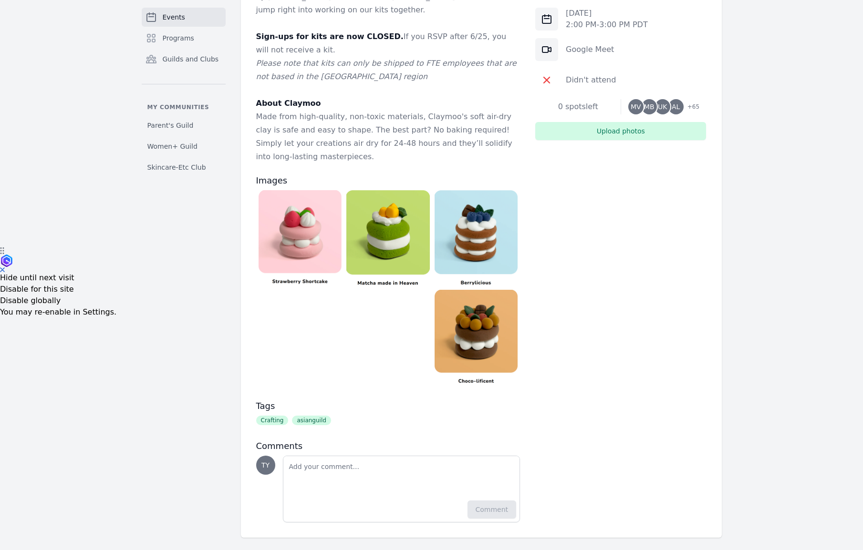
scroll to position [309, 0]
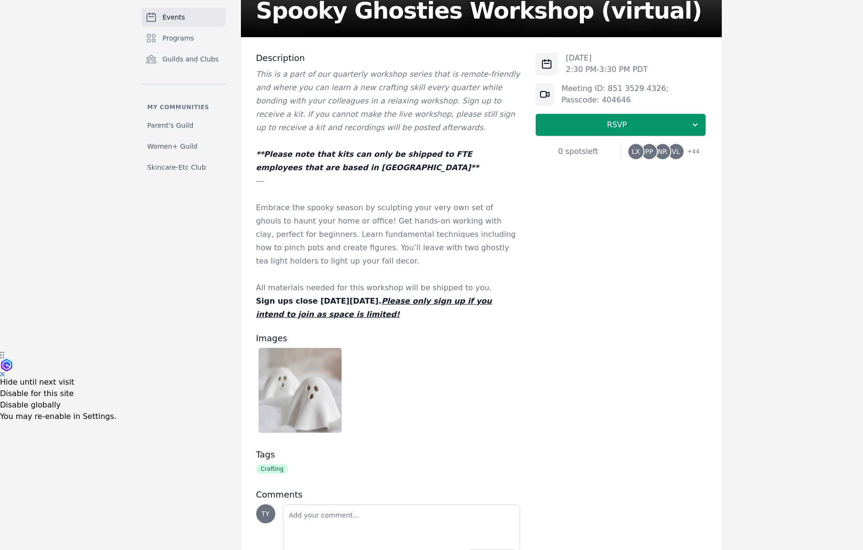
scroll to position [226, 0]
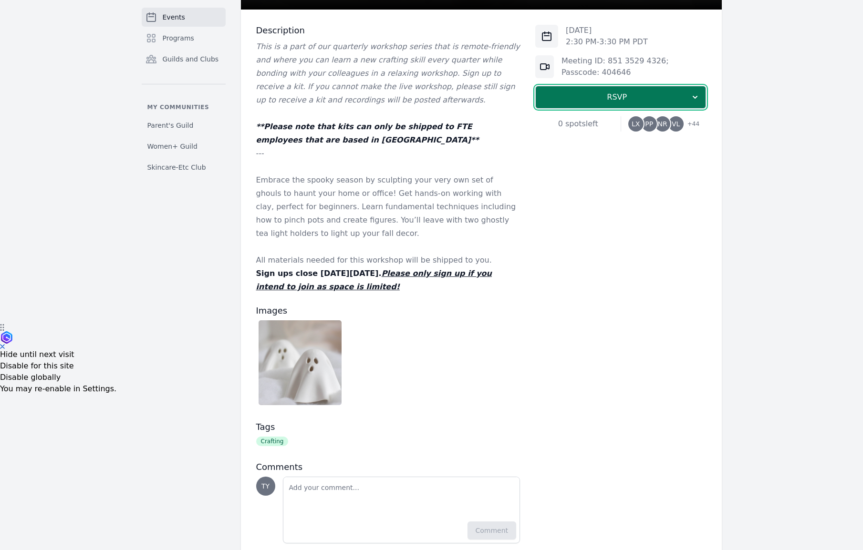
click at [600, 97] on span "RSVP" at bounding box center [616, 97] width 147 height 11
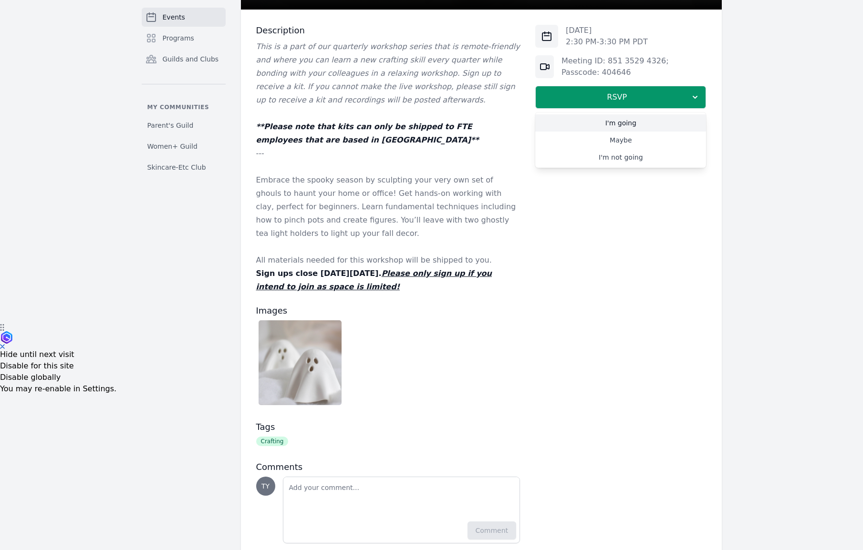
click at [601, 122] on link "I'm going" at bounding box center [620, 122] width 171 height 17
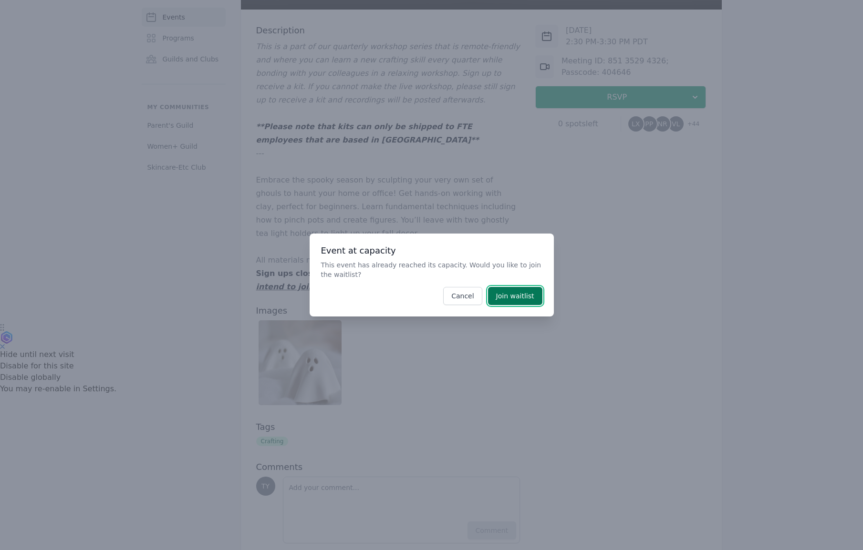
click at [516, 305] on button "Join waitlist" at bounding box center [515, 296] width 54 height 18
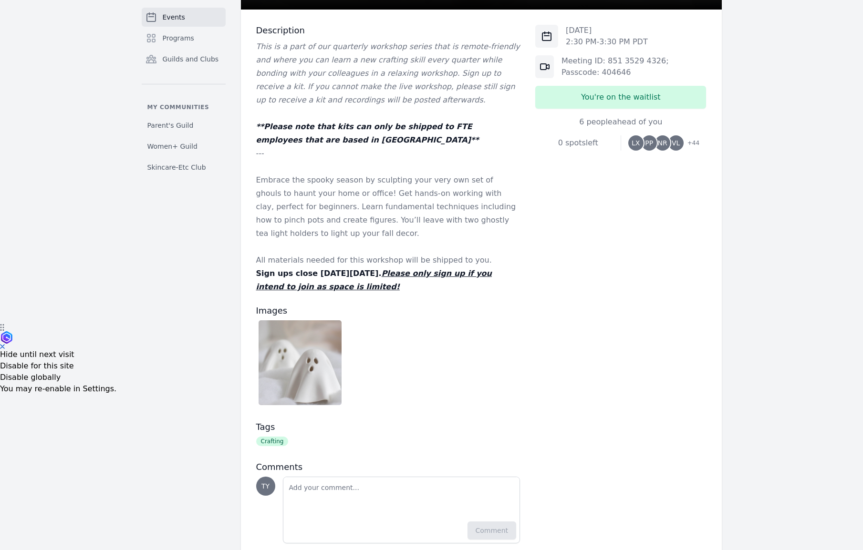
scroll to position [0, 0]
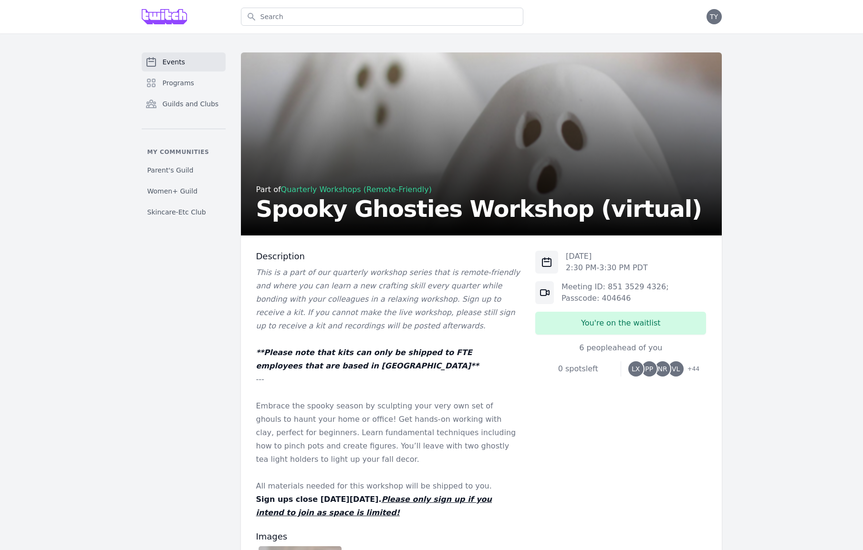
click at [340, 190] on link "Quarterly Workshops (Remote-Friendly)" at bounding box center [356, 189] width 151 height 9
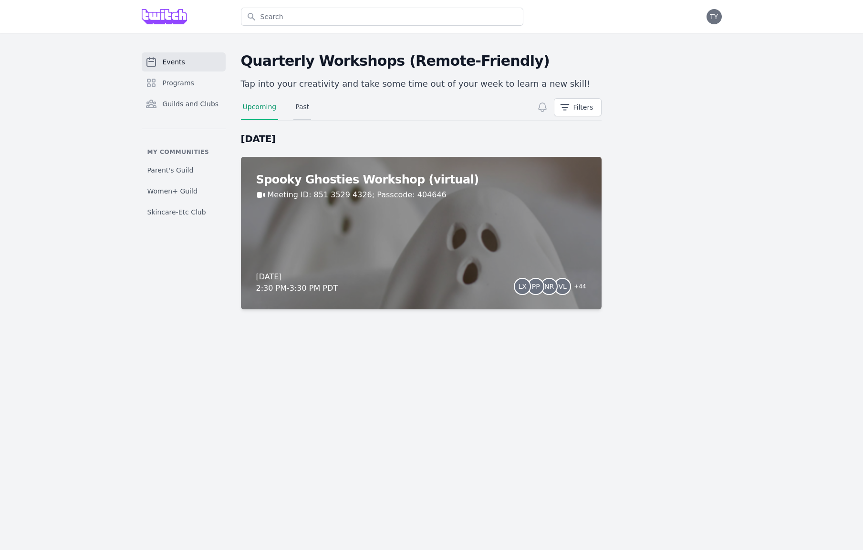
click at [306, 105] on link "Past" at bounding box center [302, 111] width 18 height 18
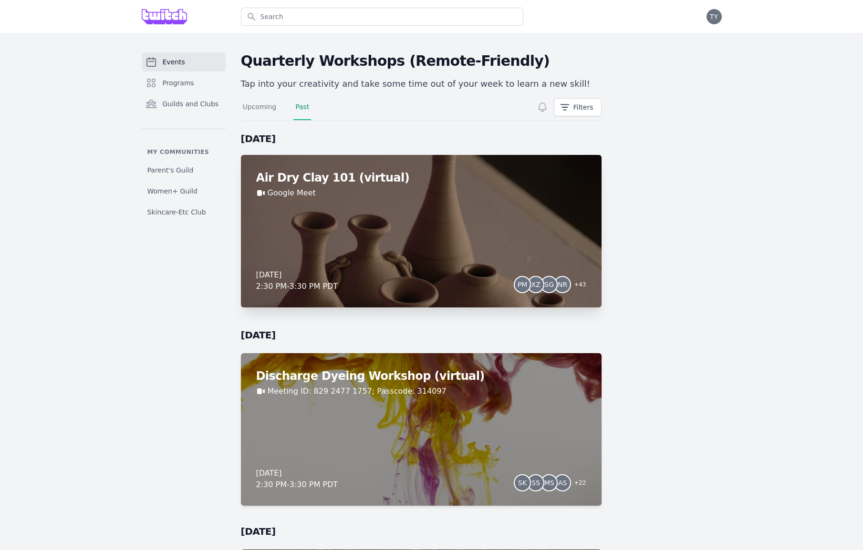
click at [460, 236] on div "Air Dry Clay 101 (virtual) Google Meet Friday, June 13, 2025 2:30 PM - 3:30 PM …" at bounding box center [421, 231] width 360 height 153
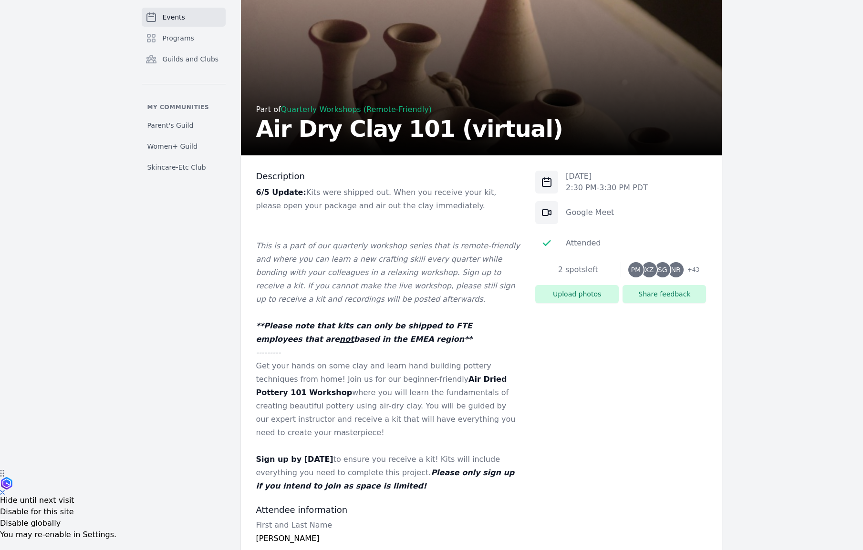
scroll to position [81, 0]
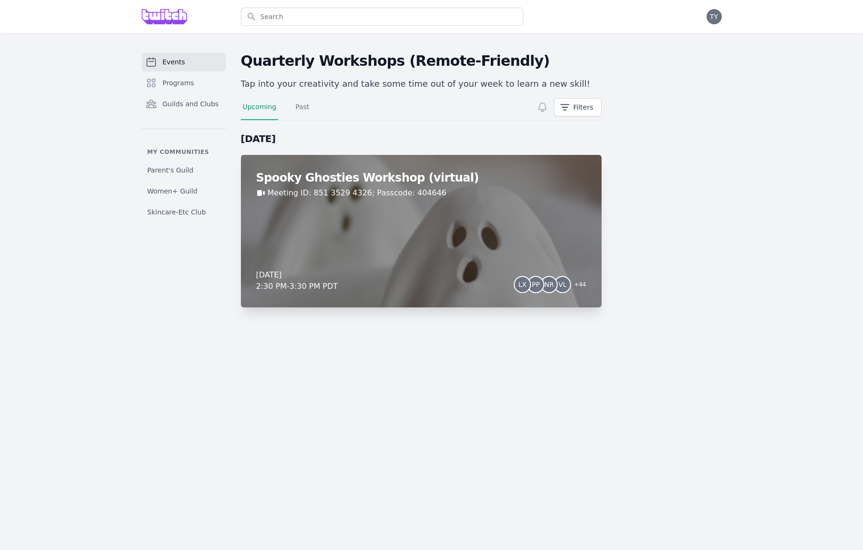
click at [468, 269] on div "Spooky Ghosties Workshop (virtual) Meeting ID: 851 3529 4326; Passcode: 404646 …" at bounding box center [421, 231] width 360 height 153
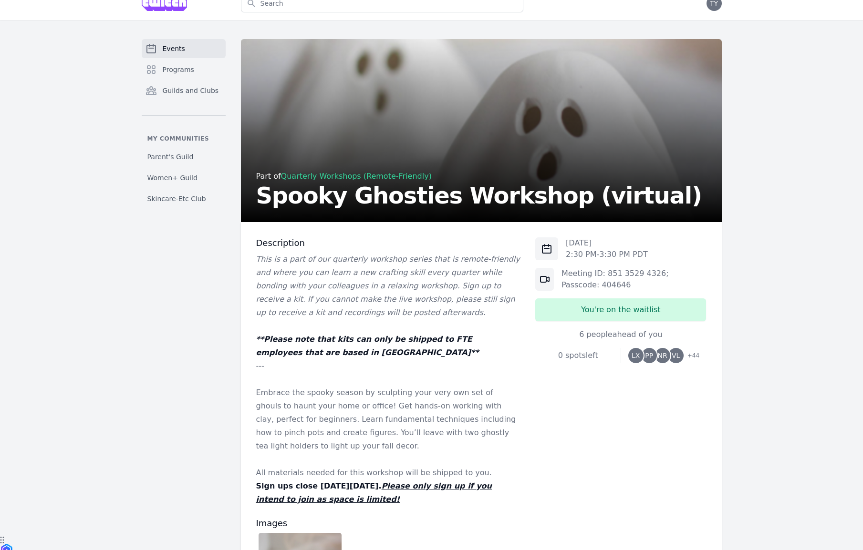
scroll to position [8, 0]
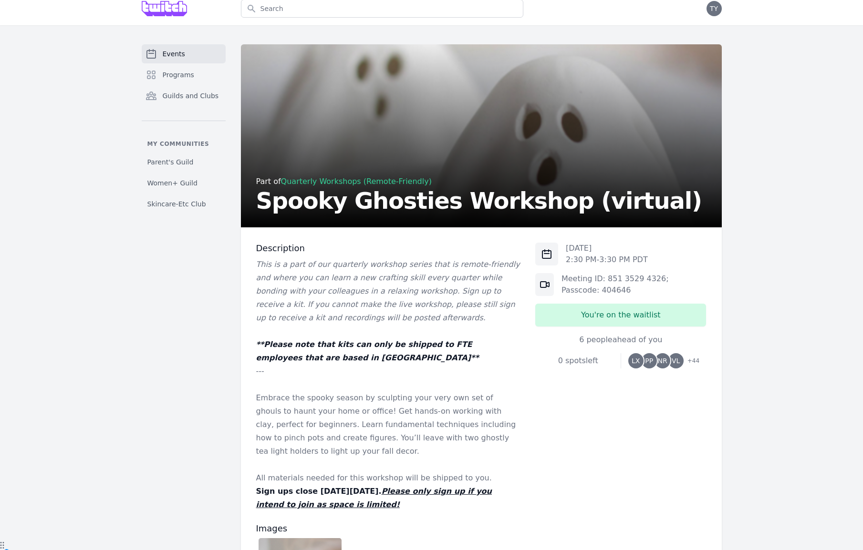
click at [330, 178] on link "Quarterly Workshops (Remote-Friendly)" at bounding box center [356, 181] width 151 height 9
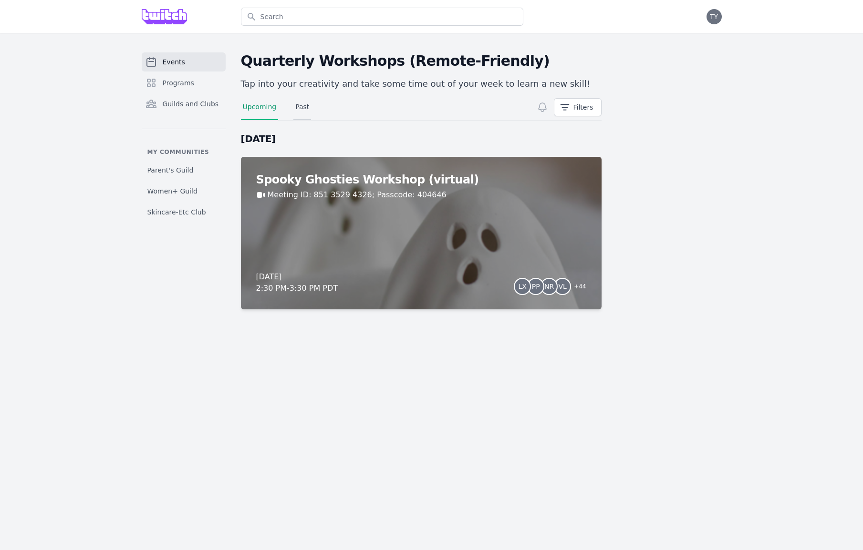
click at [293, 116] on link "Past" at bounding box center [302, 111] width 18 height 18
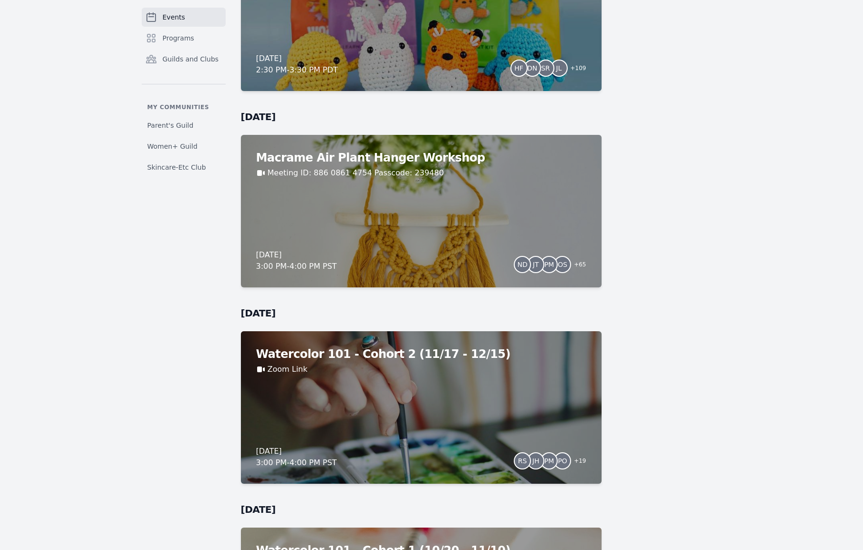
scroll to position [1191, 0]
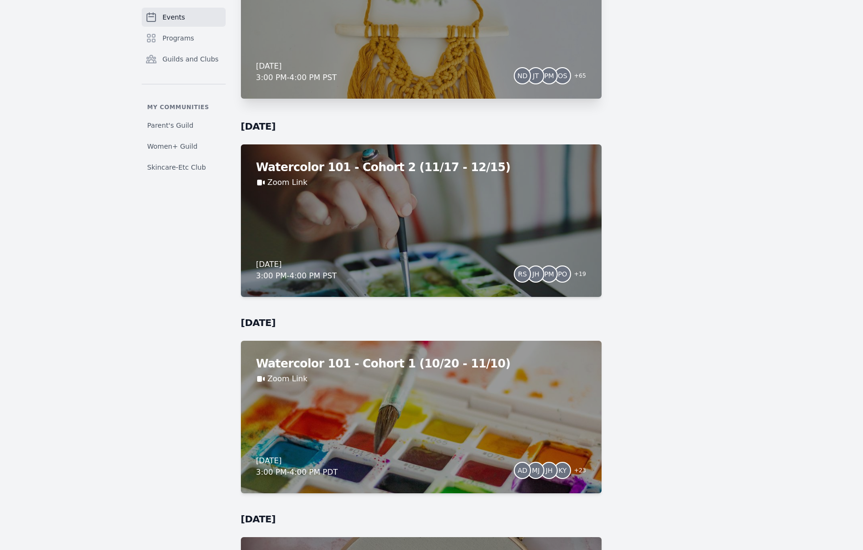
click at [363, 85] on div "Macrame Air Plant Hanger Workshop Meeting ID: 886 0861 4754 Passcode: 239480 Fr…" at bounding box center [421, 22] width 360 height 153
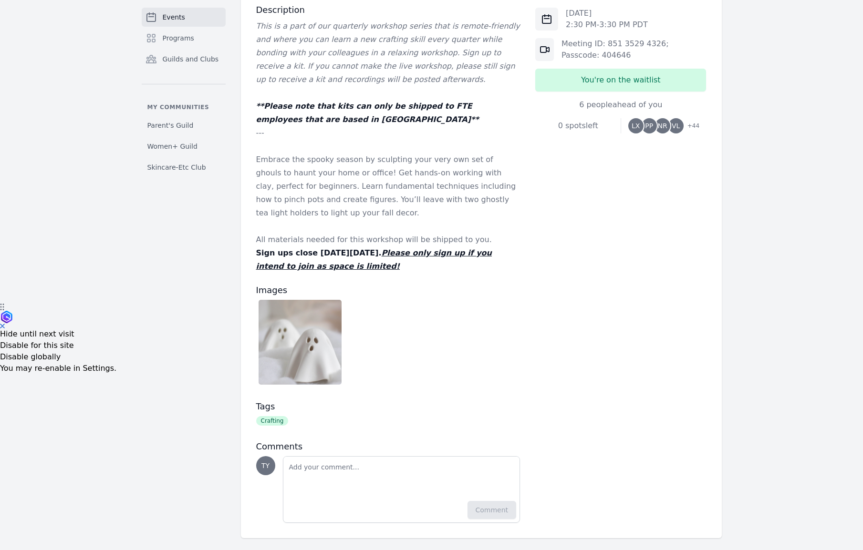
scroll to position [254, 0]
